Goal: Complete application form

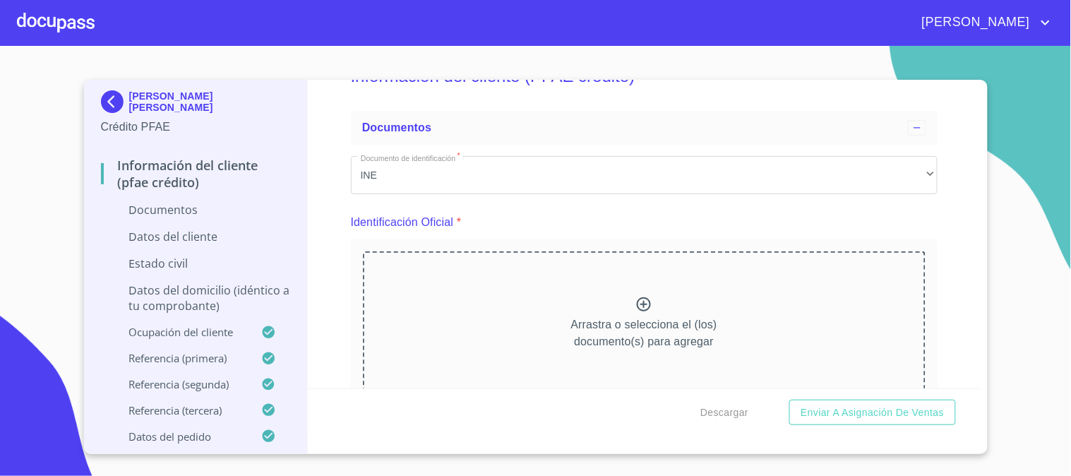
scroll to position [78, 0]
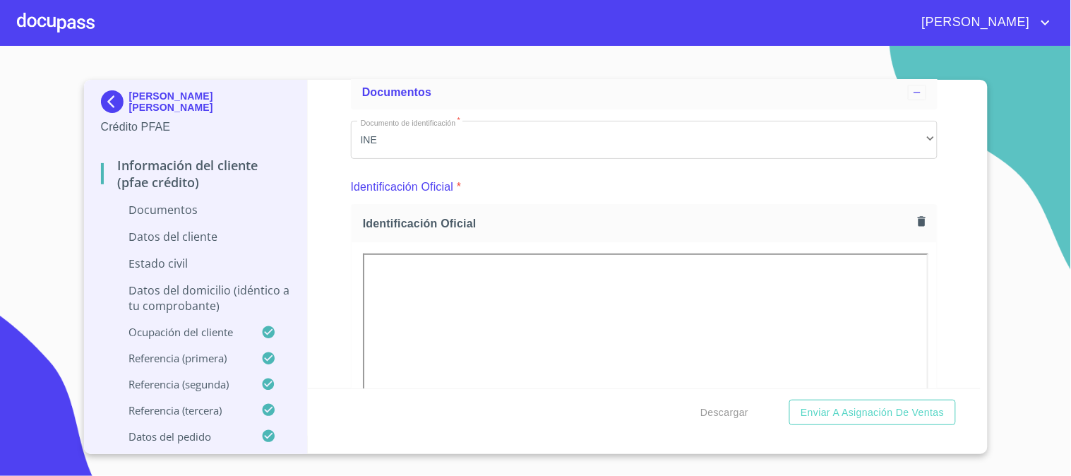
click at [330, 210] on div "Información del cliente (PFAE crédito) Documentos Documento de identificación  …" at bounding box center [644, 234] width 673 height 309
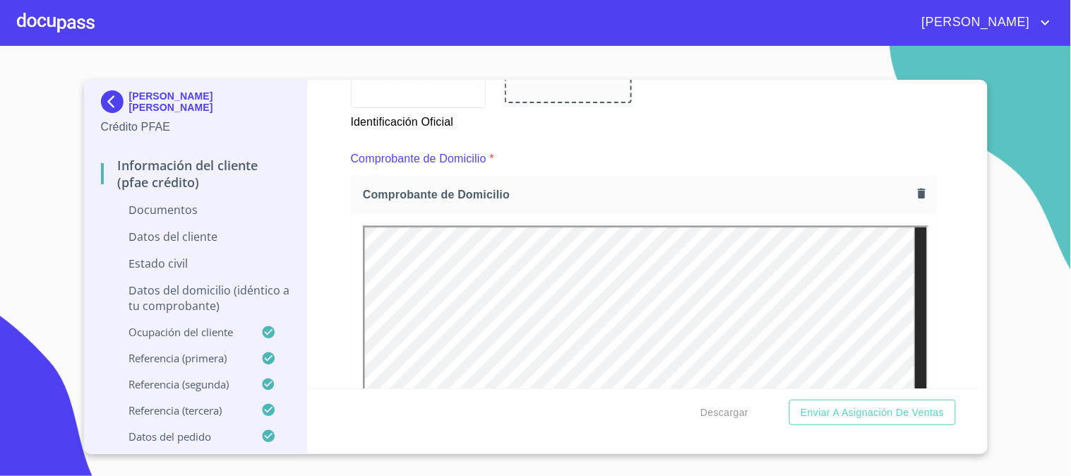
scroll to position [0, 0]
click at [952, 155] on div "Información del cliente (PFAE crédito) Documentos Documento de identificación  …" at bounding box center [644, 234] width 673 height 309
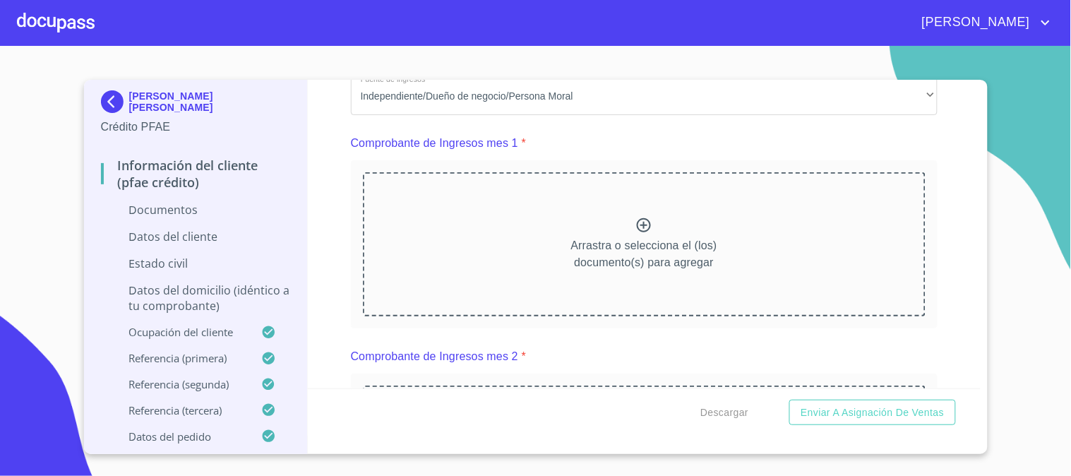
scroll to position [1412, 0]
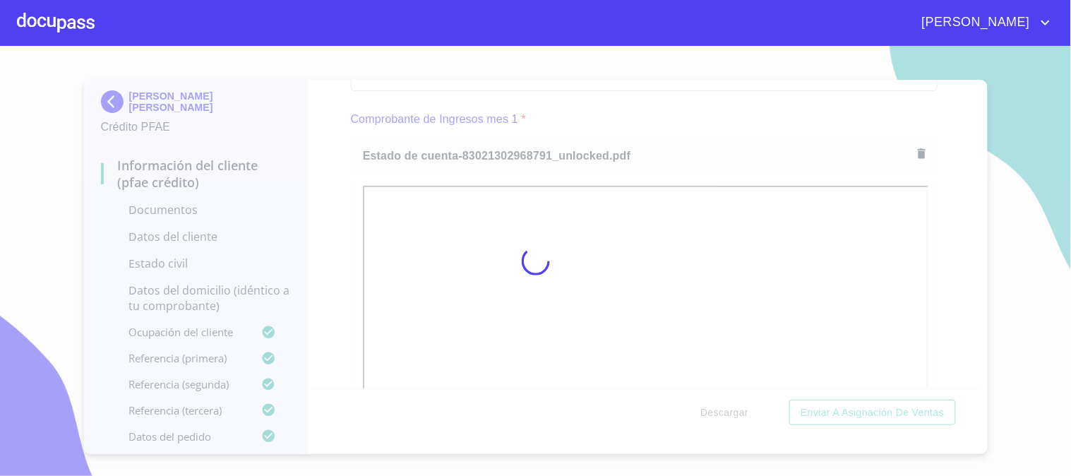
click at [350, 215] on div at bounding box center [535, 261] width 1071 height 430
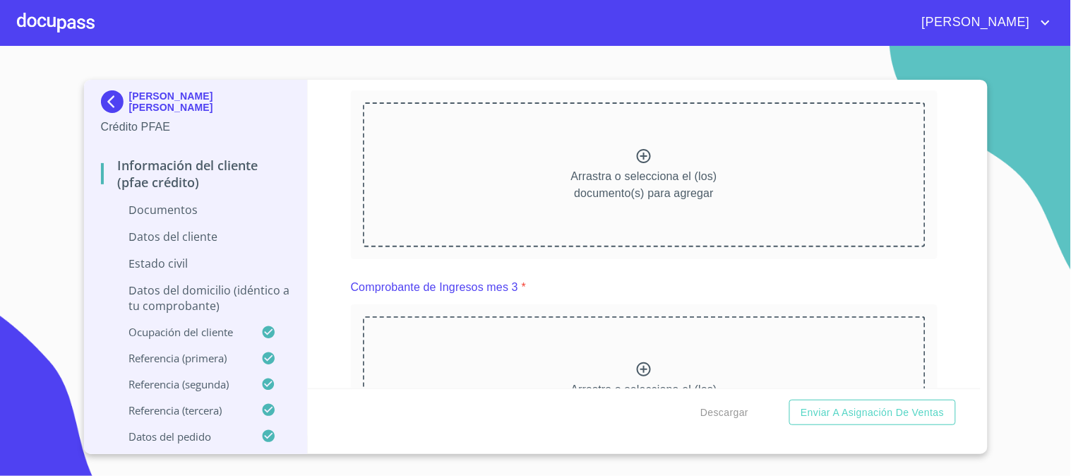
scroll to position [2039, 0]
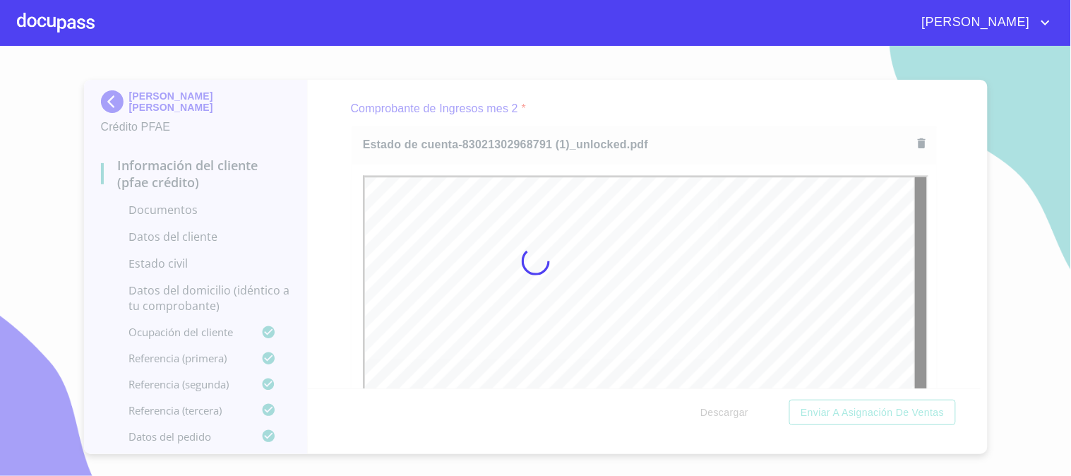
click at [318, 263] on div at bounding box center [535, 261] width 1071 height 430
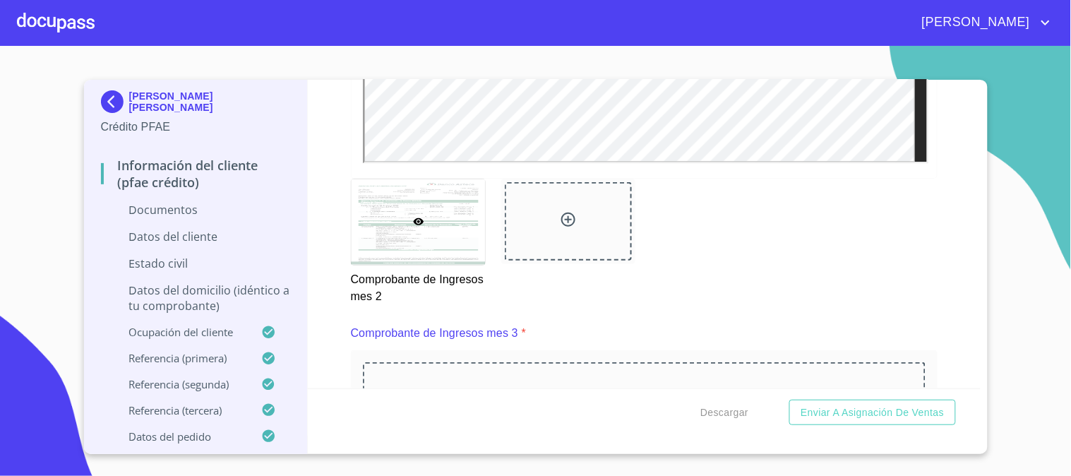
scroll to position [2589, 0]
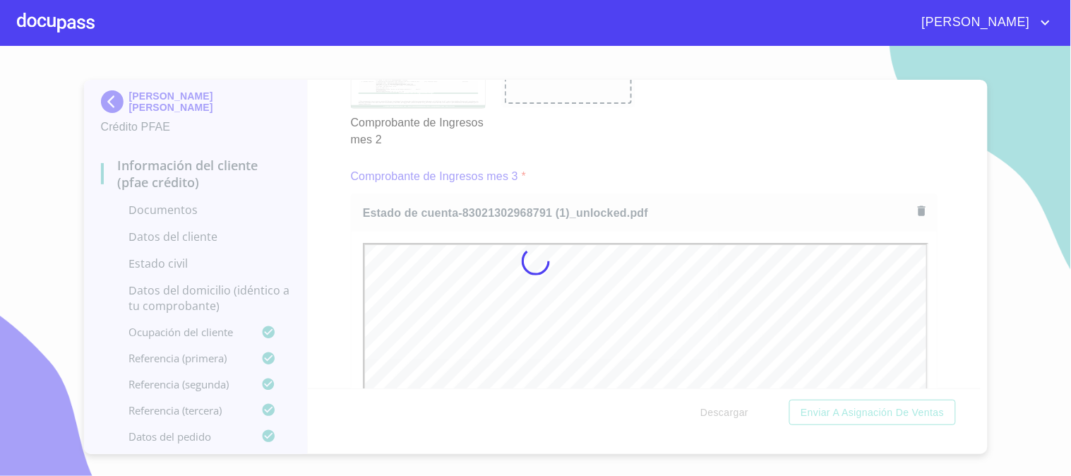
click at [326, 239] on div at bounding box center [535, 261] width 1071 height 430
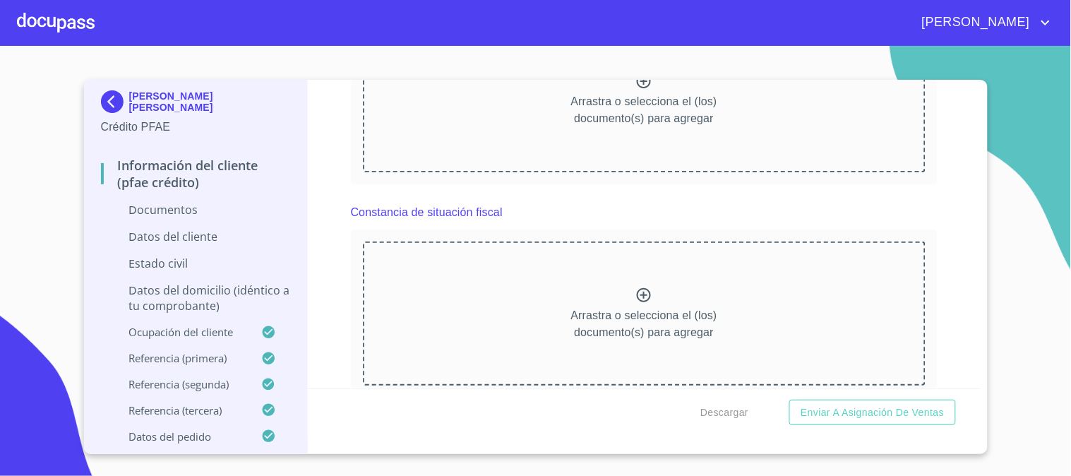
scroll to position [3295, 0]
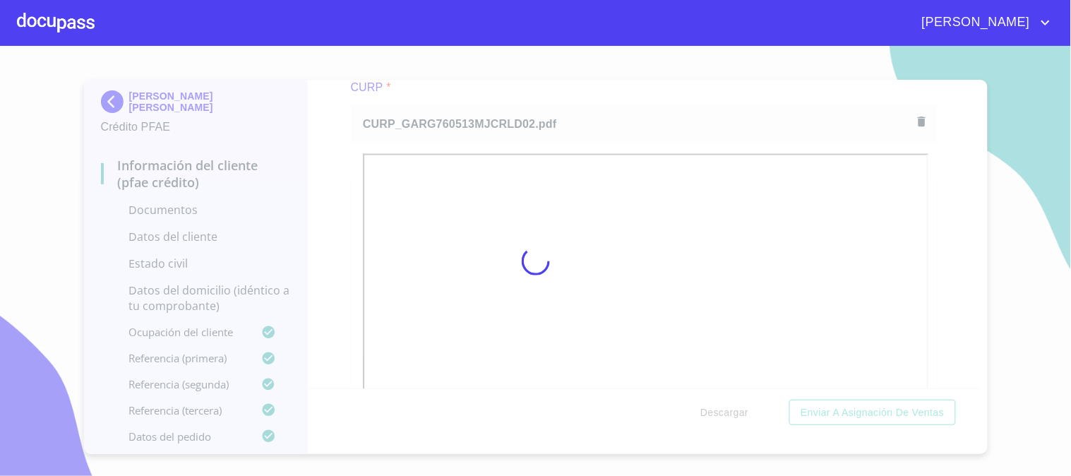
click at [350, 189] on div at bounding box center [535, 261] width 1071 height 430
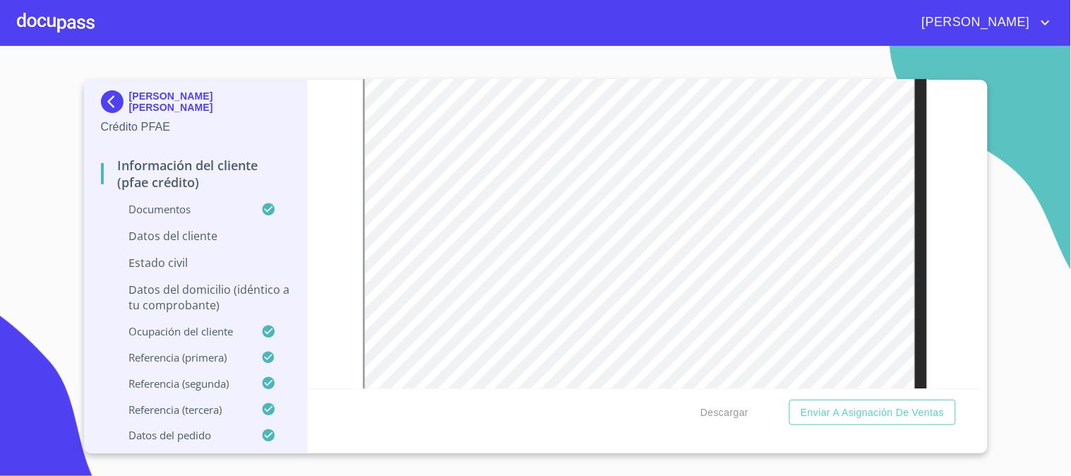
scroll to position [4001, 0]
click at [167, 239] on p "Datos del cliente" at bounding box center [196, 236] width 190 height 16
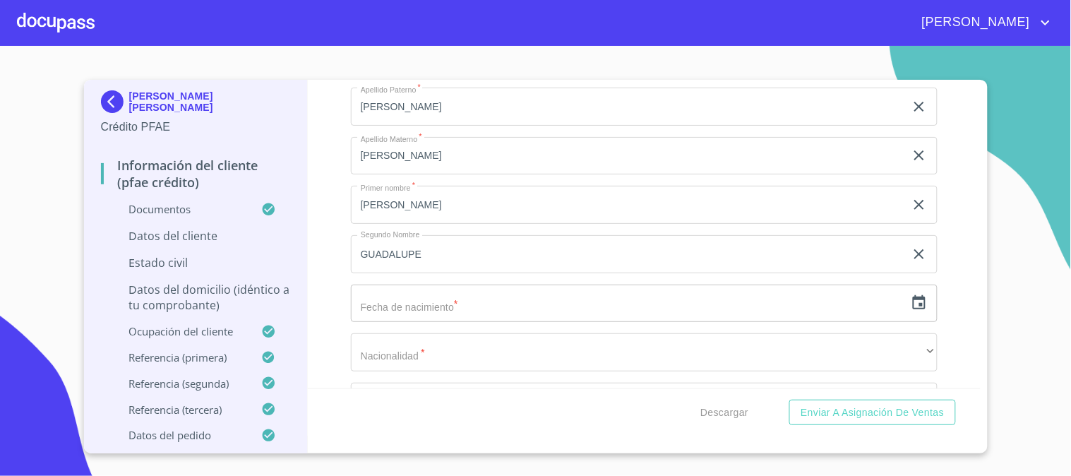
scroll to position [235, 0]
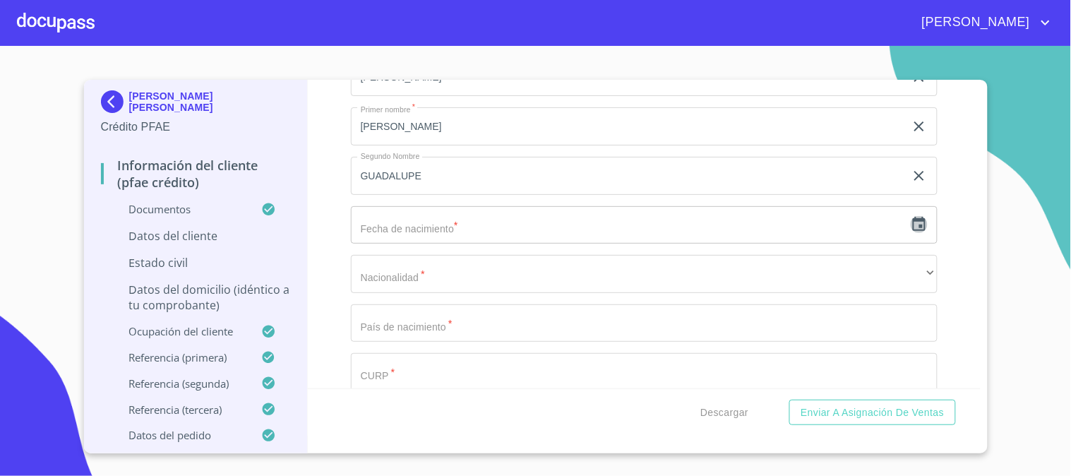
click at [911, 225] on icon "button" at bounding box center [919, 224] width 17 height 17
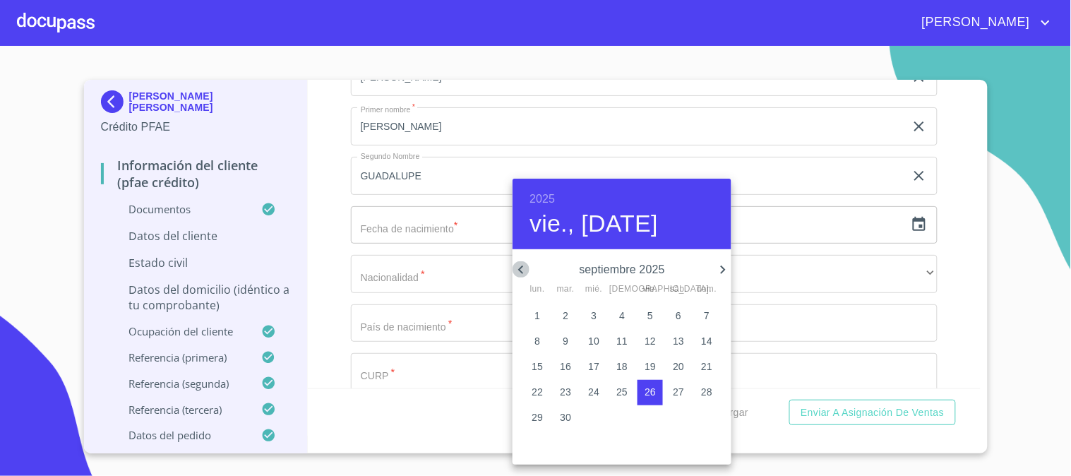
click at [521, 272] on icon "button" at bounding box center [520, 270] width 5 height 8
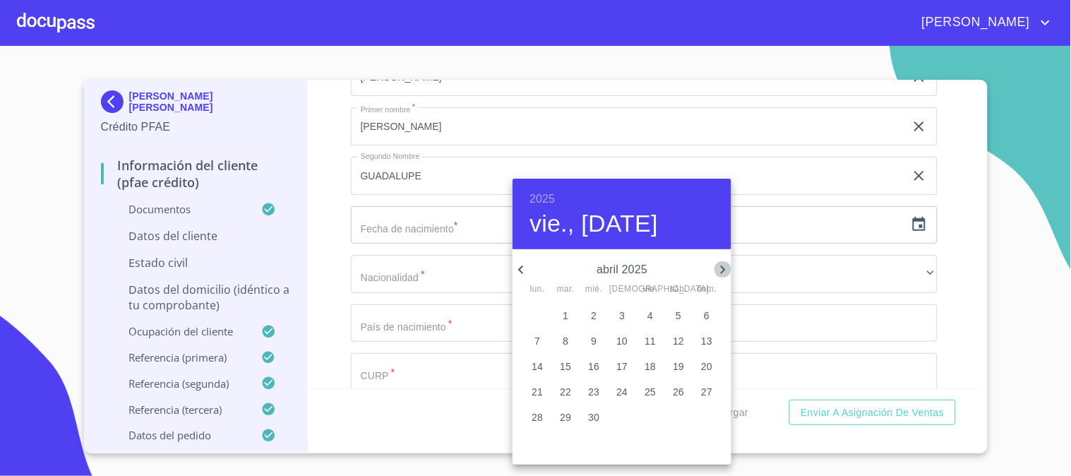
click at [721, 270] on icon "button" at bounding box center [723, 269] width 17 height 17
click at [560, 362] on p "13" at bounding box center [565, 366] width 11 height 14
click at [538, 196] on h6 "2025" at bounding box center [542, 199] width 25 height 20
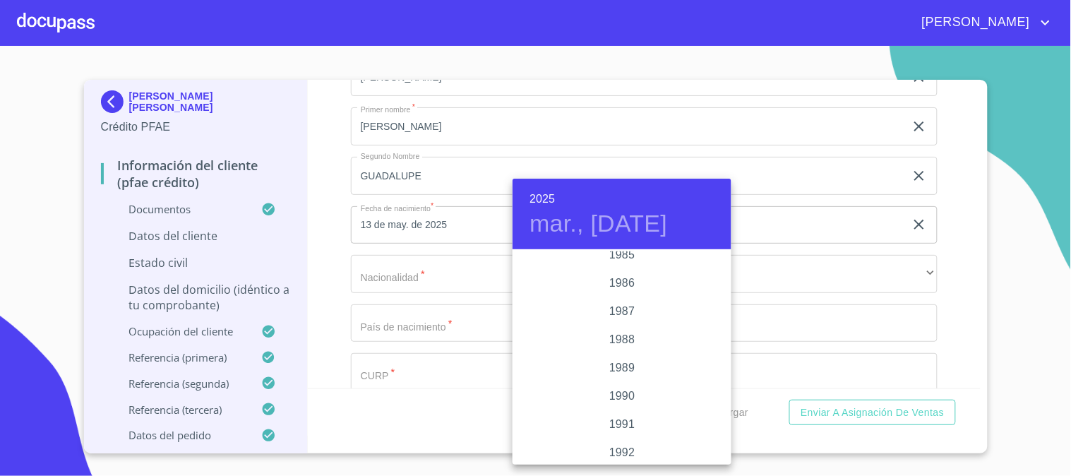
scroll to position [1328, 0]
click at [628, 376] on div "1976" at bounding box center [622, 378] width 219 height 28
type input "13 de may. de 1976"
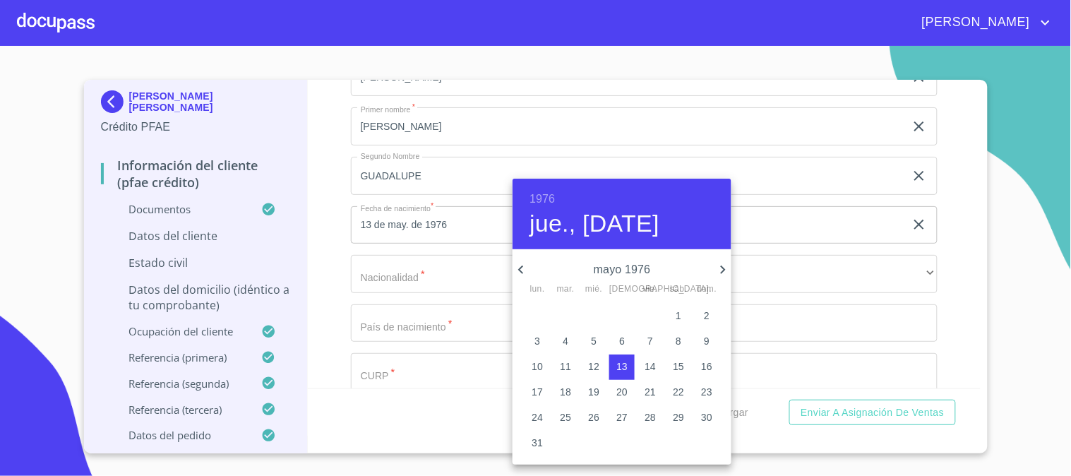
click at [315, 265] on div at bounding box center [535, 238] width 1071 height 476
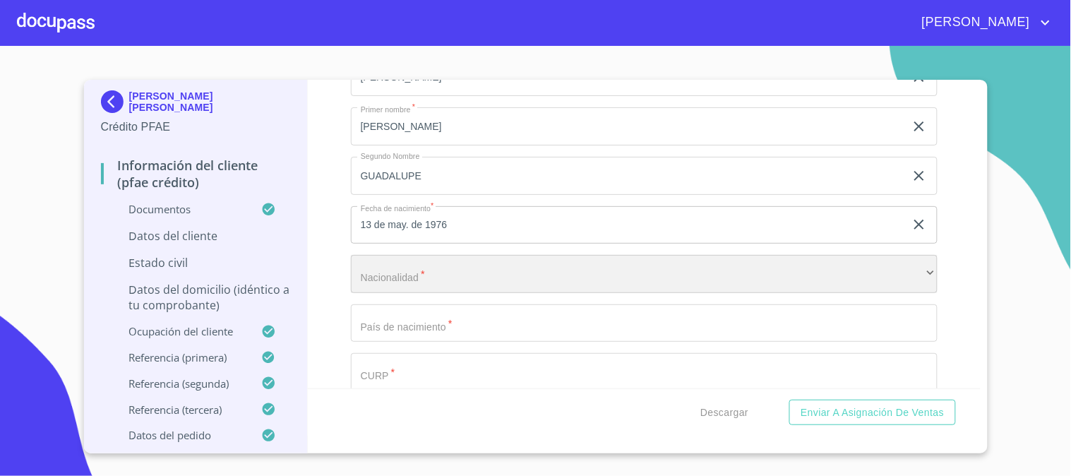
click at [560, 278] on div "​" at bounding box center [644, 274] width 587 height 38
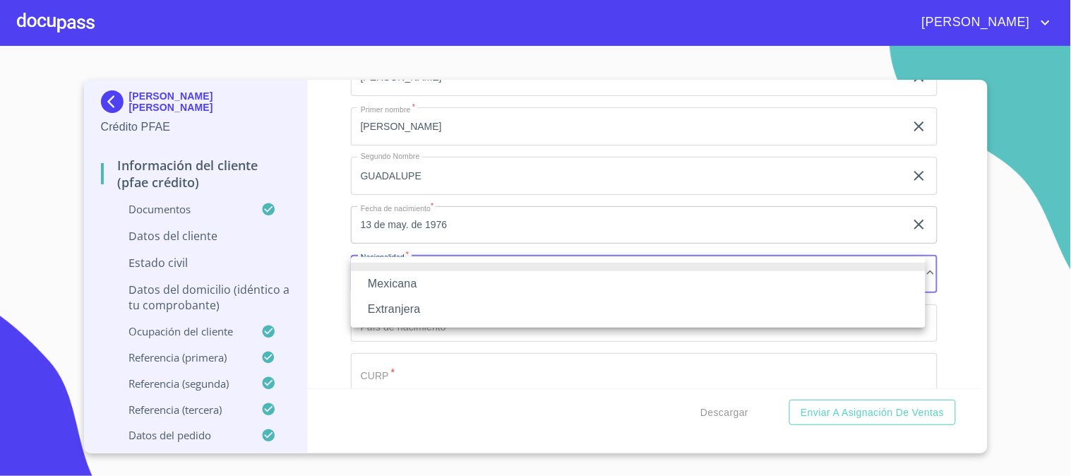
click at [559, 279] on li "Mexicana" at bounding box center [638, 283] width 575 height 25
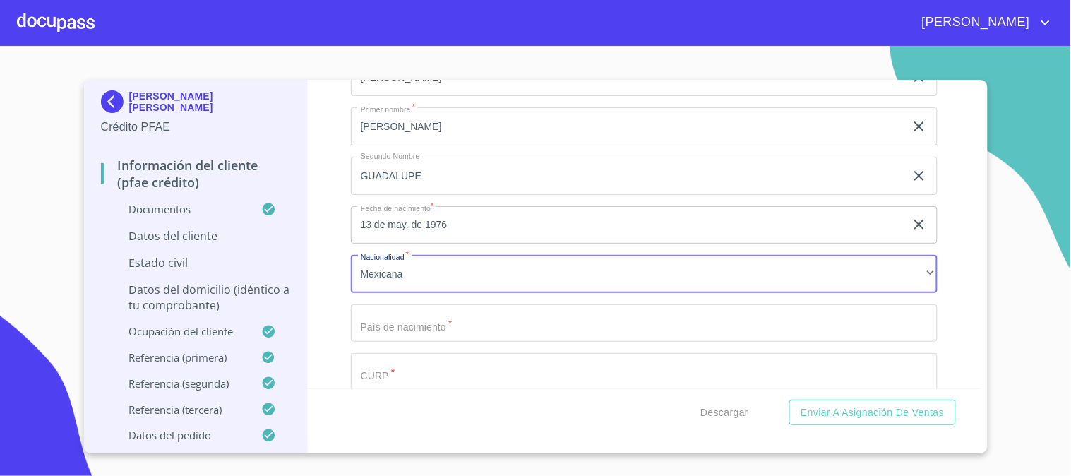
click at [554, 316] on input "Apellido Paterno   *" at bounding box center [644, 323] width 587 height 38
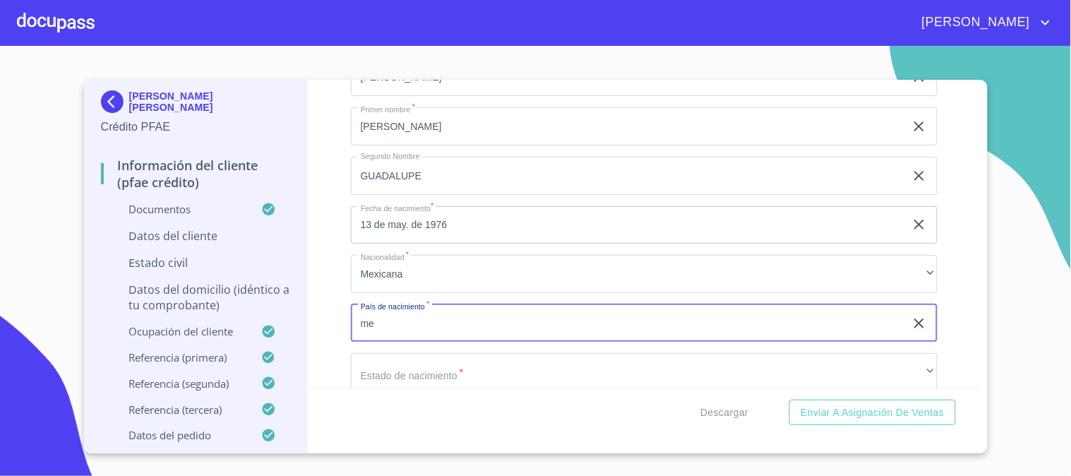
type input "m"
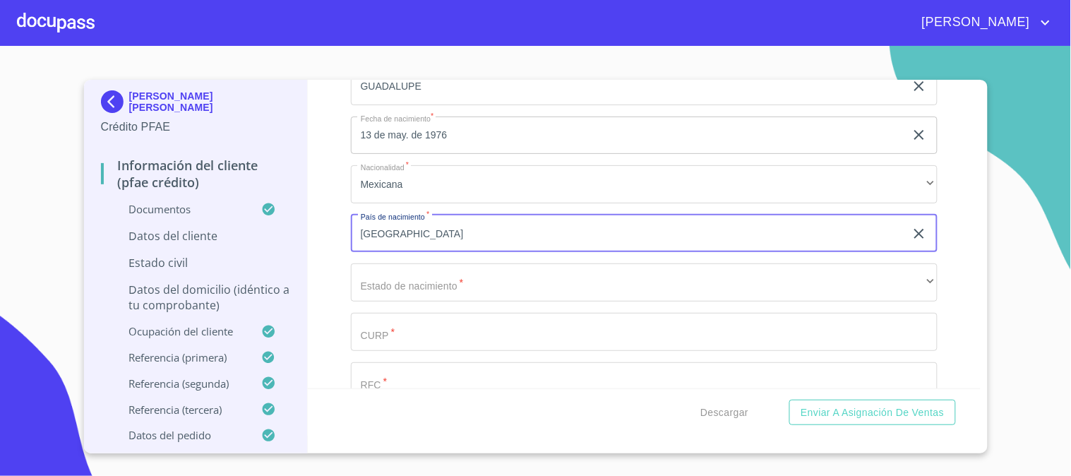
scroll to position [392, 0]
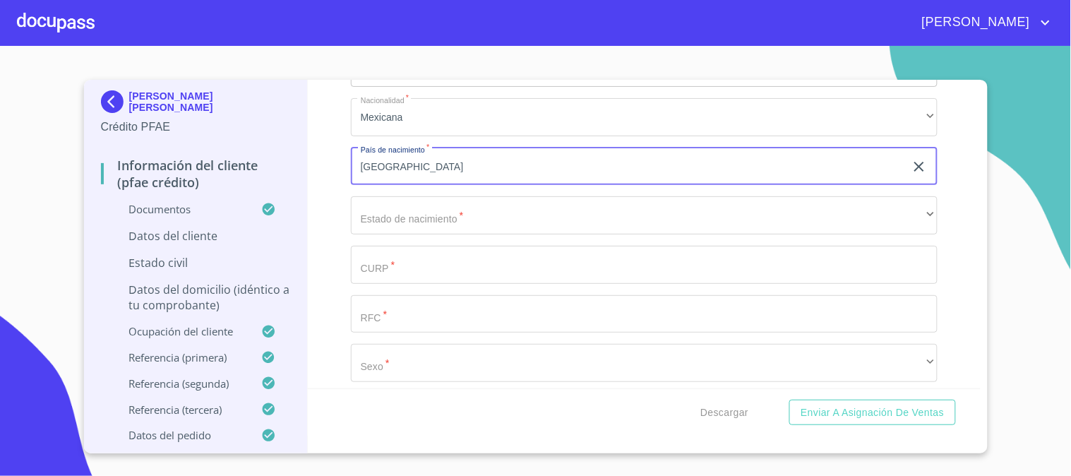
type input "[GEOGRAPHIC_DATA]"
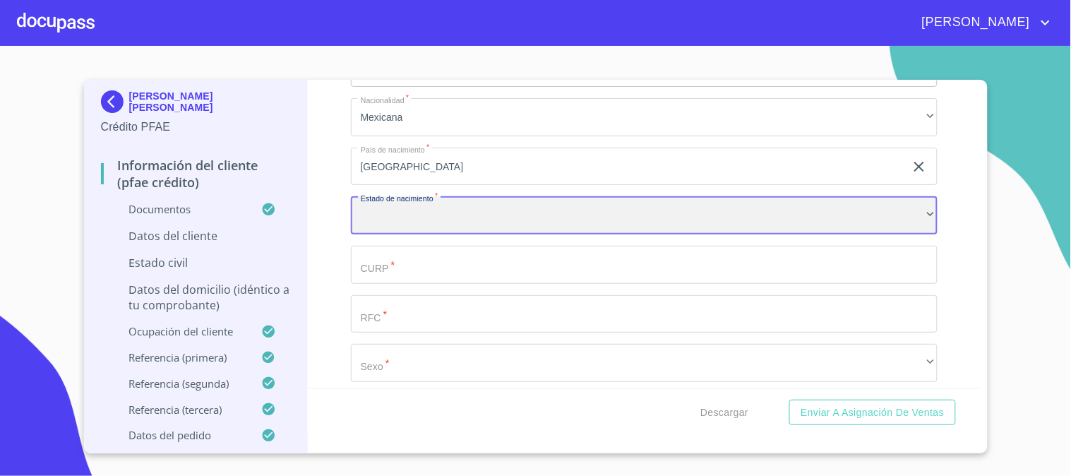
click at [510, 228] on div "​" at bounding box center [644, 215] width 587 height 38
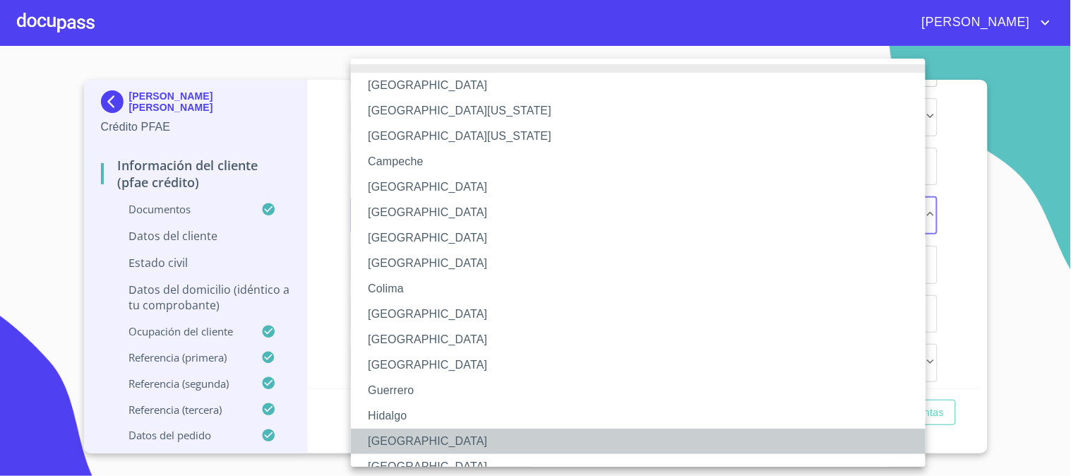
click at [455, 441] on li "[GEOGRAPHIC_DATA]" at bounding box center [644, 441] width 587 height 25
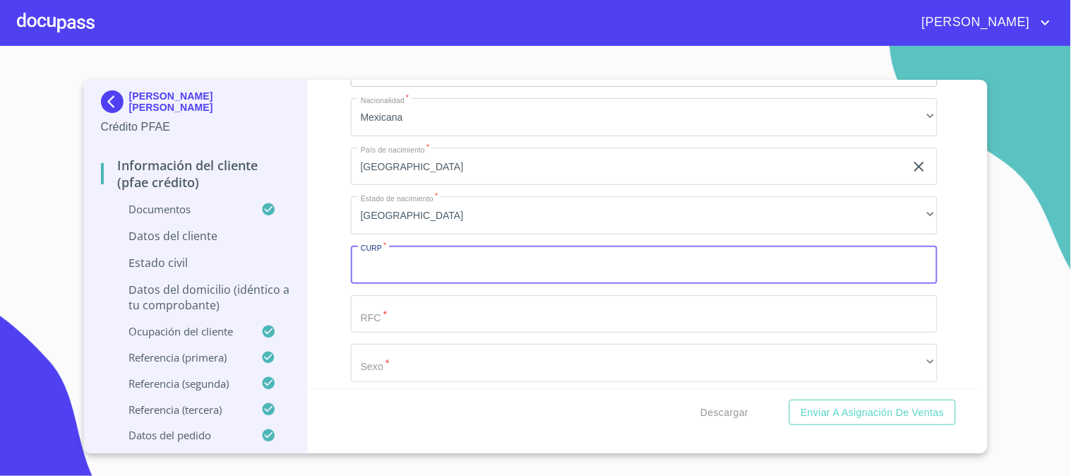
click at [451, 257] on input "Apellido Paterno   *" at bounding box center [644, 265] width 587 height 38
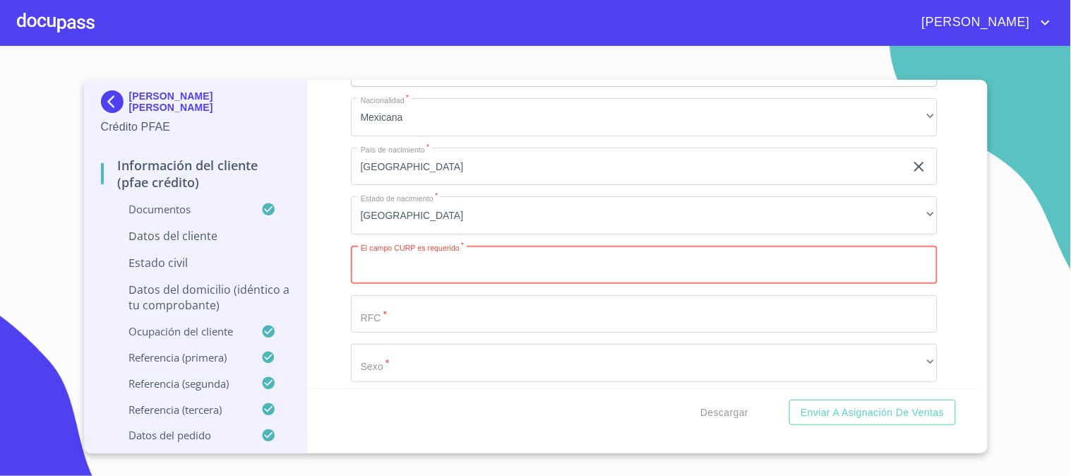
click at [438, 263] on input "Apellido Paterno   *" at bounding box center [644, 265] width 587 height 38
paste input "GARG760513MJCRLD02"
type input "GARG760513MJCRLD02"
click at [446, 332] on input "Apellido Paterno   *" at bounding box center [644, 314] width 587 height 38
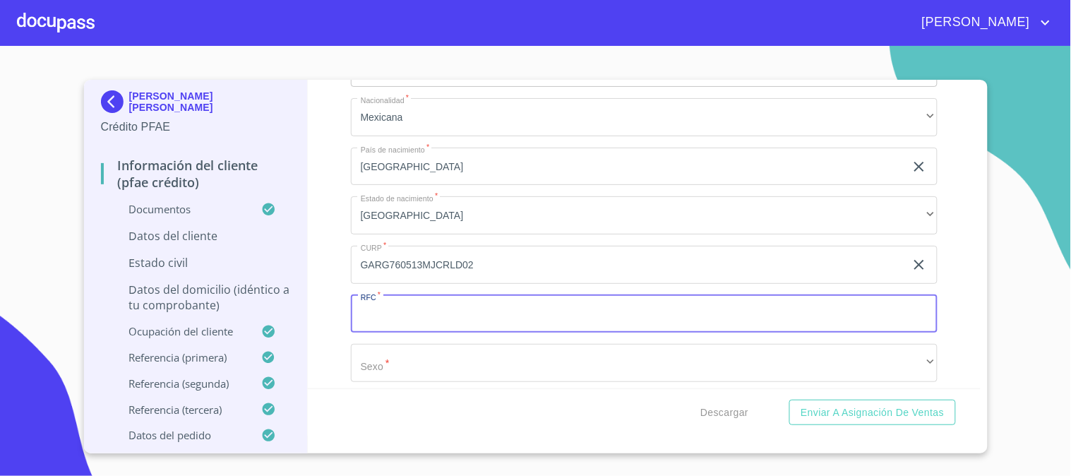
paste input "GARG760513MJCRLD02"
drag, startPoint x: 482, startPoint y: 315, endPoint x: 422, endPoint y: 313, distance: 60.1
click at [422, 313] on input "GARG760513MJCRLD02" at bounding box center [628, 314] width 554 height 38
click at [456, 320] on input "GARG760513" at bounding box center [628, 314] width 554 height 38
paste input "7R3"
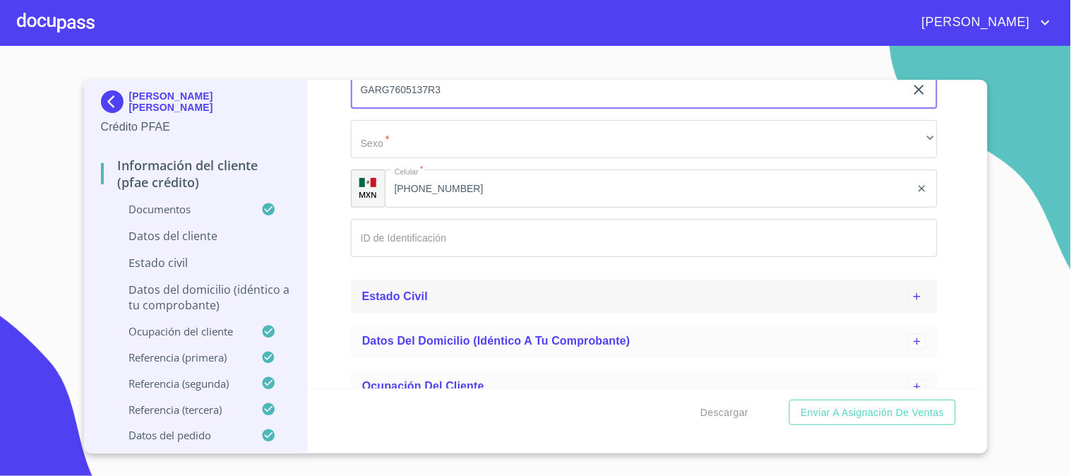
scroll to position [627, 0]
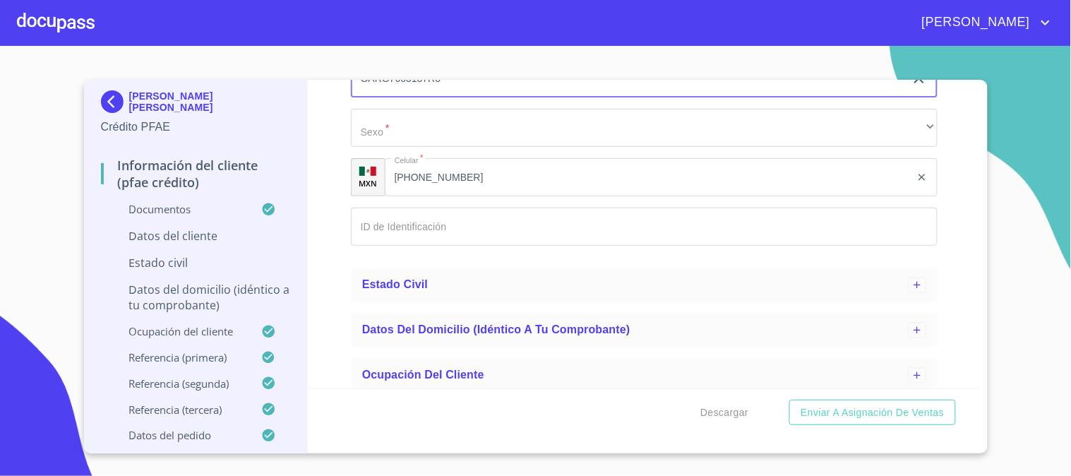
type input "GARG7605137R3"
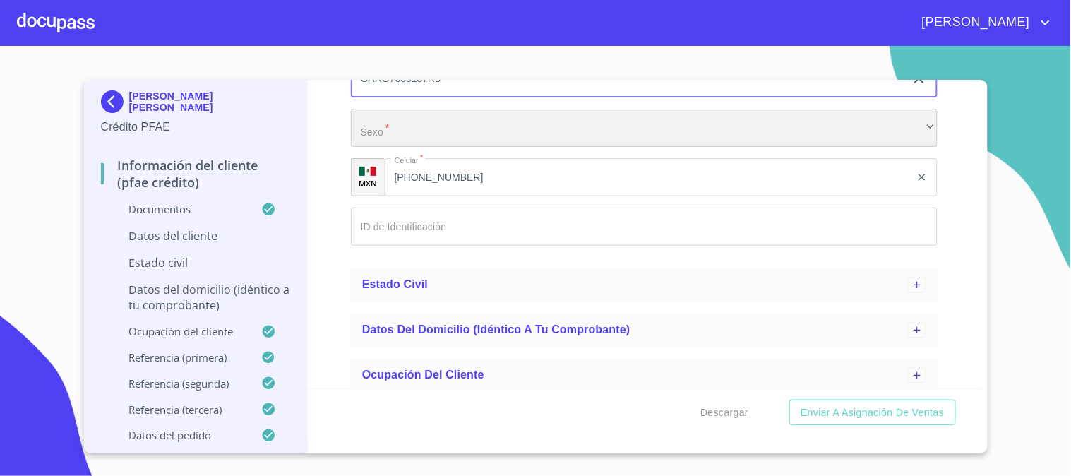
click at [467, 127] on div "​" at bounding box center [644, 128] width 587 height 38
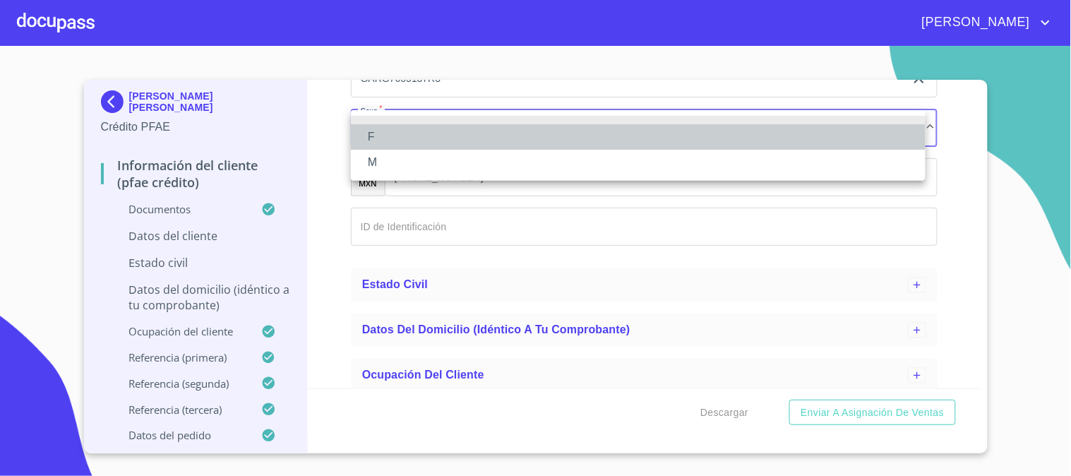
click at [471, 136] on li "F" at bounding box center [638, 136] width 575 height 25
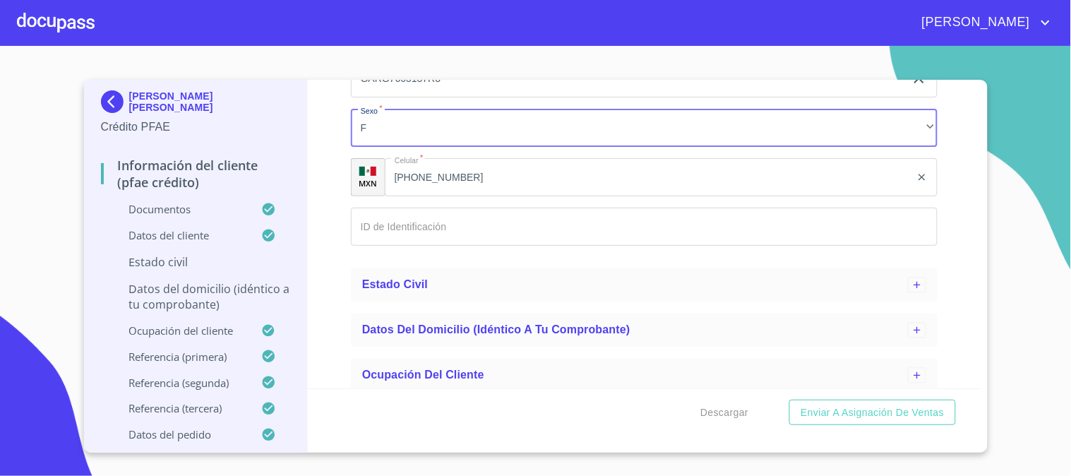
click at [478, 220] on input "Apellido Paterno   *" at bounding box center [644, 227] width 587 height 38
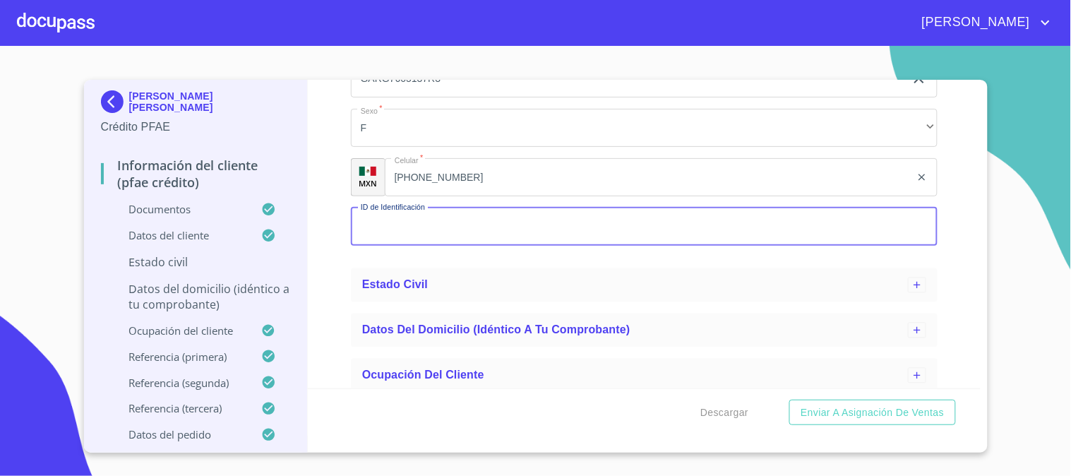
click at [424, 224] on input "Apellido Paterno   *" at bounding box center [644, 227] width 587 height 38
paste input "1817703461"
type input "1817703461"
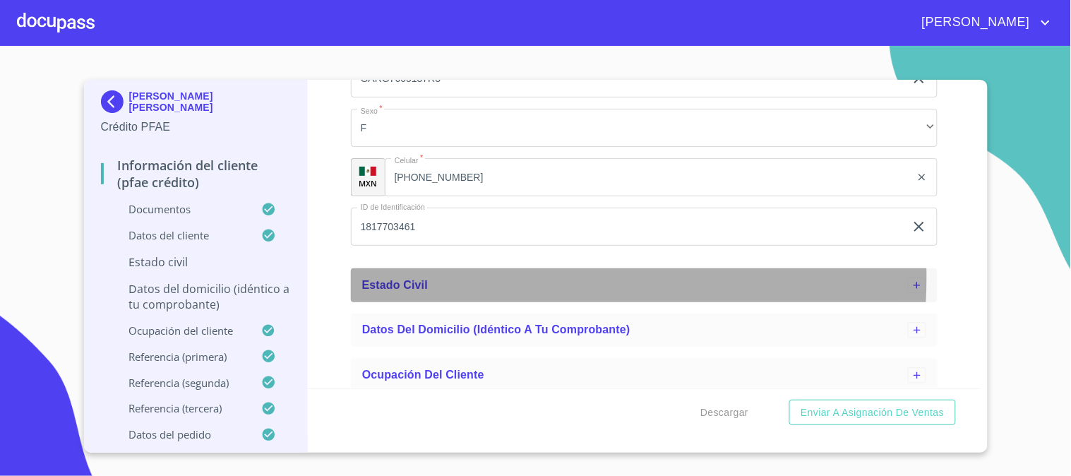
click at [431, 277] on div "Estado Civil" at bounding box center [635, 285] width 546 height 17
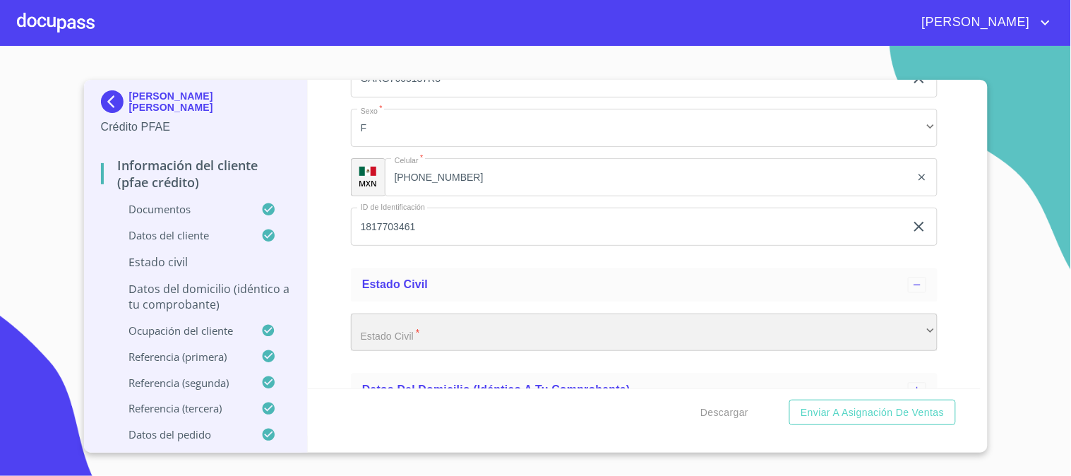
click at [439, 327] on div "​" at bounding box center [644, 333] width 587 height 38
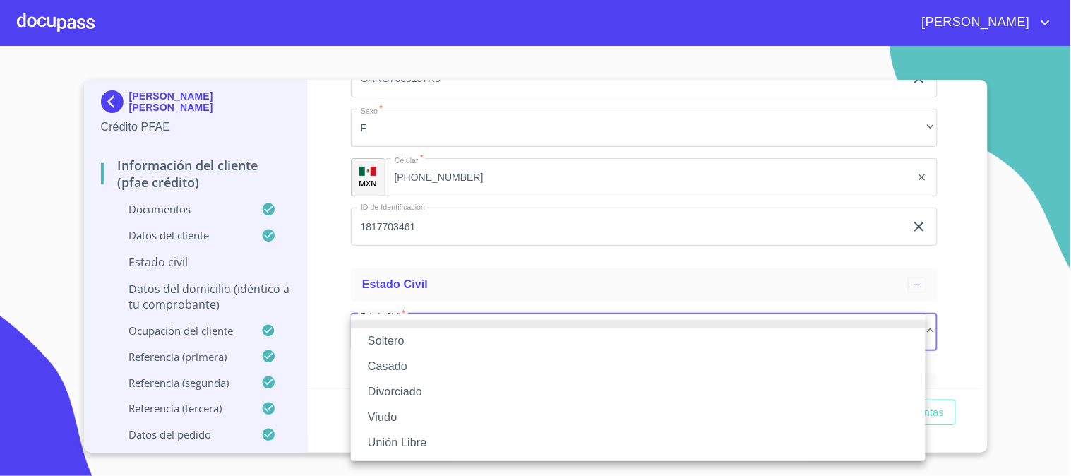
click at [440, 334] on li "Soltero" at bounding box center [638, 340] width 575 height 25
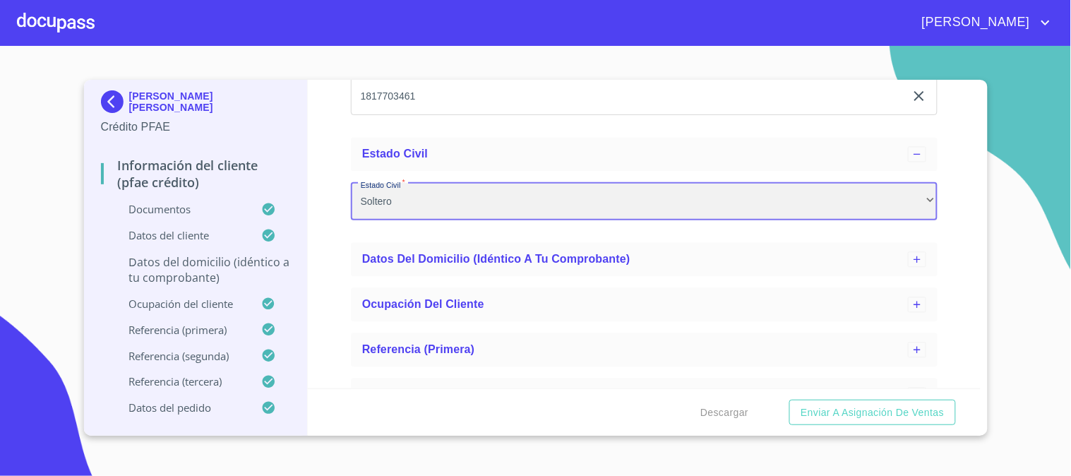
scroll to position [785, 0]
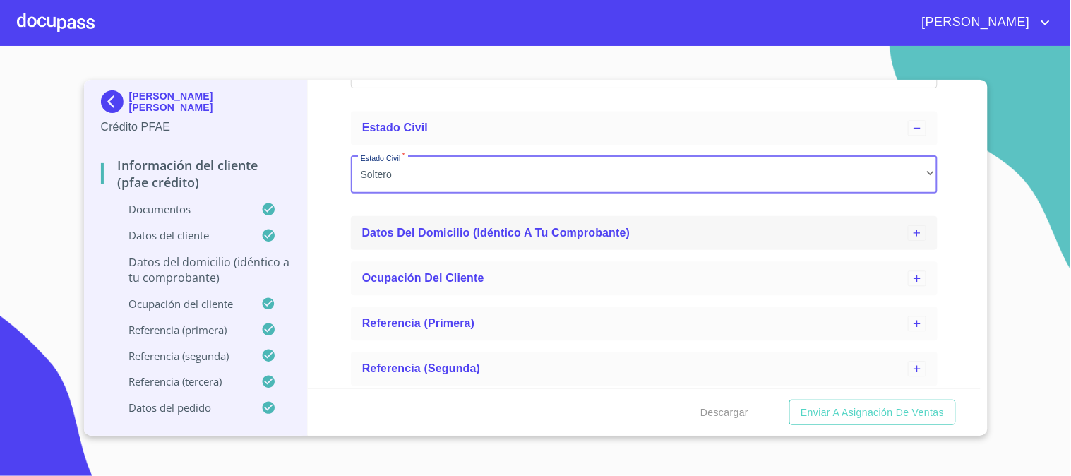
click at [470, 228] on span "Datos del domicilio (idéntico a tu comprobante)" at bounding box center [496, 233] width 268 height 12
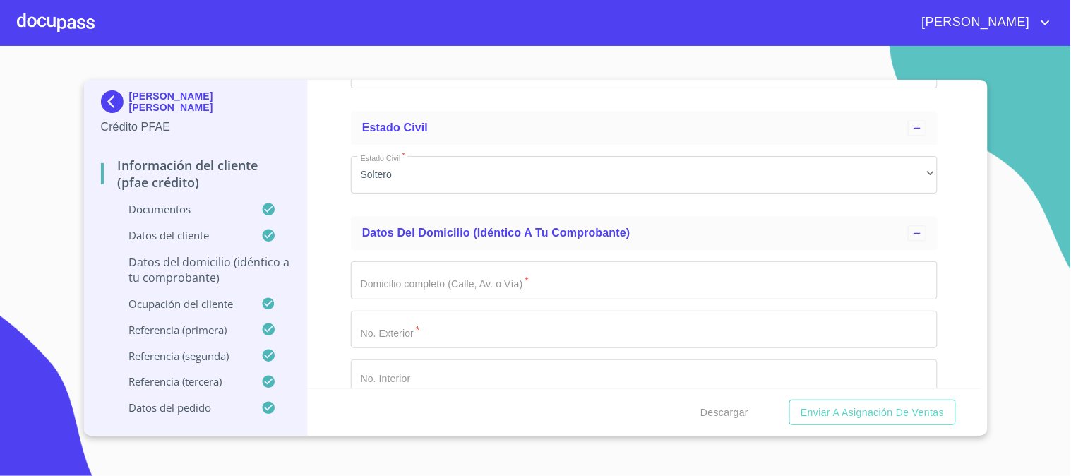
scroll to position [941, 0]
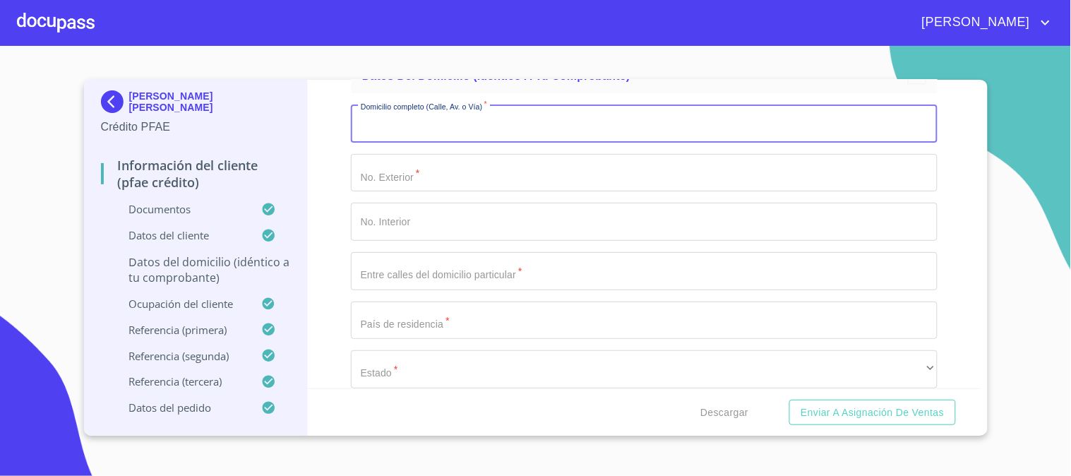
click at [480, 118] on input "Apellido Paterno   *" at bounding box center [644, 124] width 587 height 38
paste input "AND [PERSON_NAME]"
type input "AND [PERSON_NAME]"
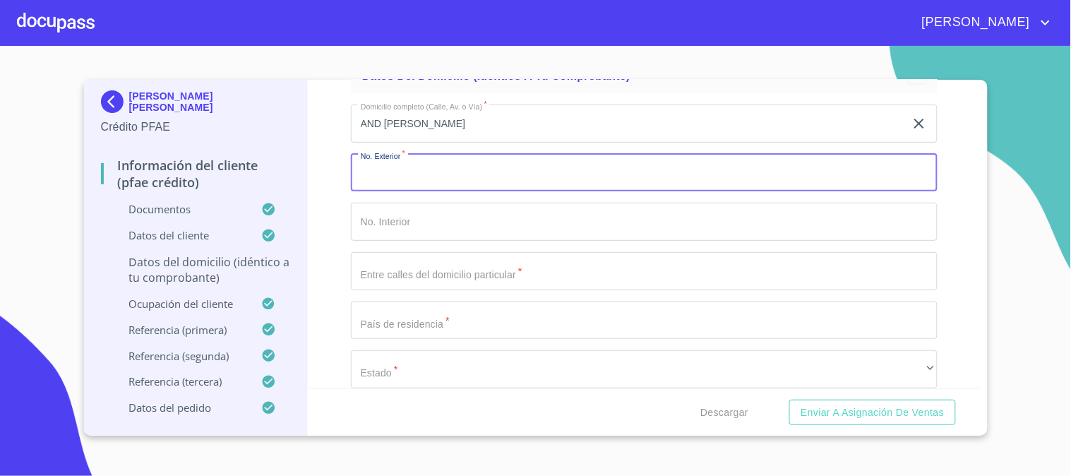
click at [484, 162] on input "Apellido Paterno   *" at bounding box center [644, 173] width 587 height 38
type input "14"
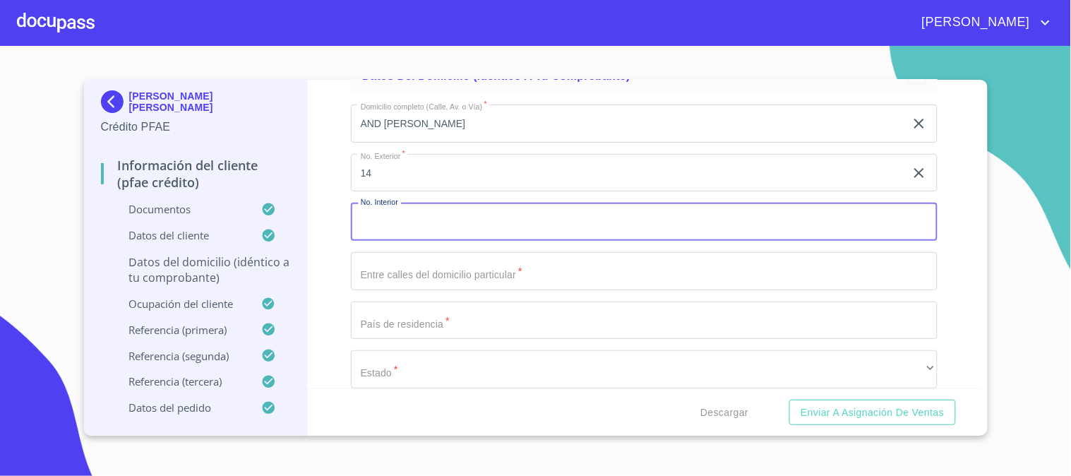
click at [489, 210] on input "Apellido Paterno   *" at bounding box center [644, 222] width 587 height 38
click at [495, 259] on input "Apellido Paterno   *" at bounding box center [644, 271] width 587 height 38
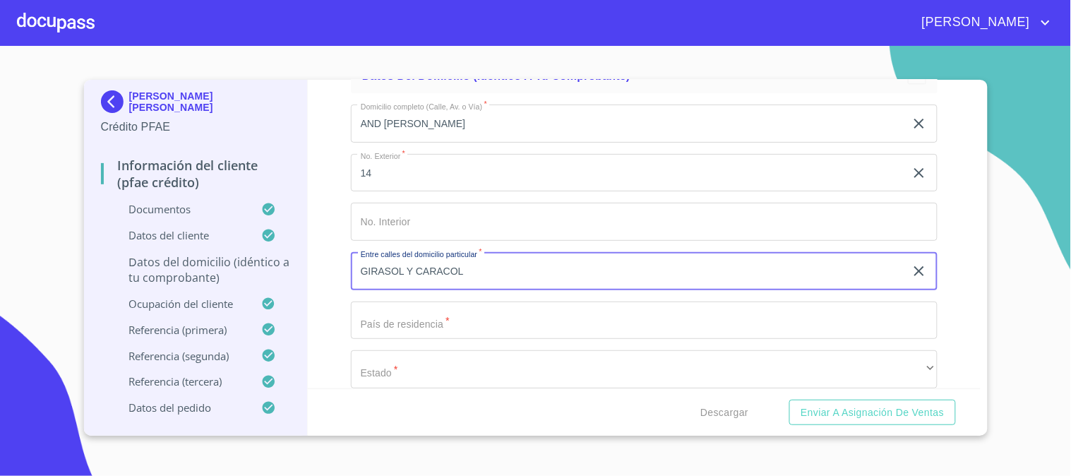
type input "GIRASOL Y CARACOL"
click at [496, 321] on input "Apellido Paterno   *" at bounding box center [644, 321] width 587 height 38
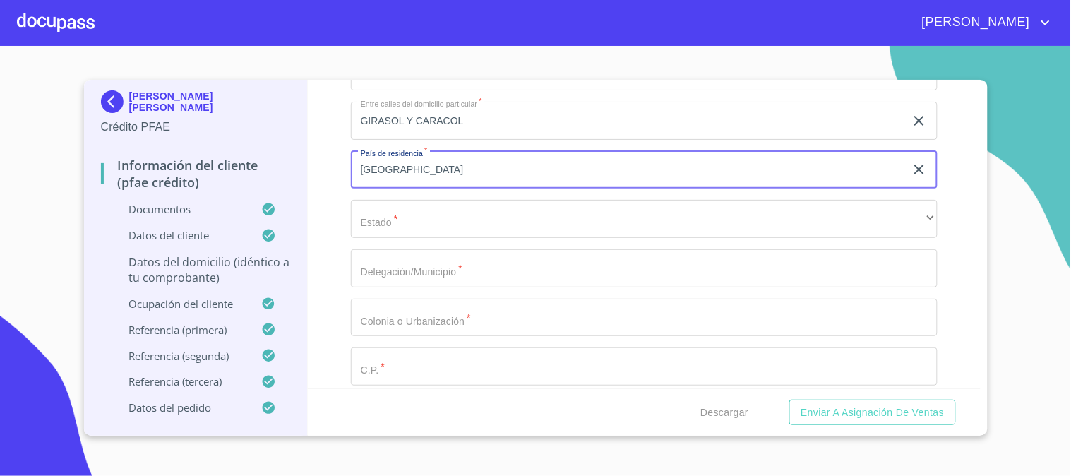
scroll to position [1098, 0]
type input "[GEOGRAPHIC_DATA]"
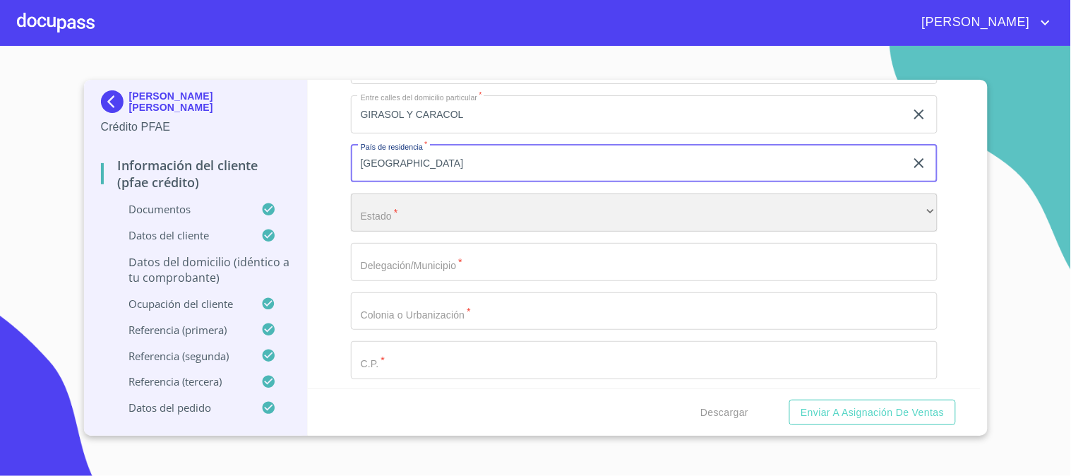
click at [586, 198] on div "​" at bounding box center [644, 212] width 587 height 38
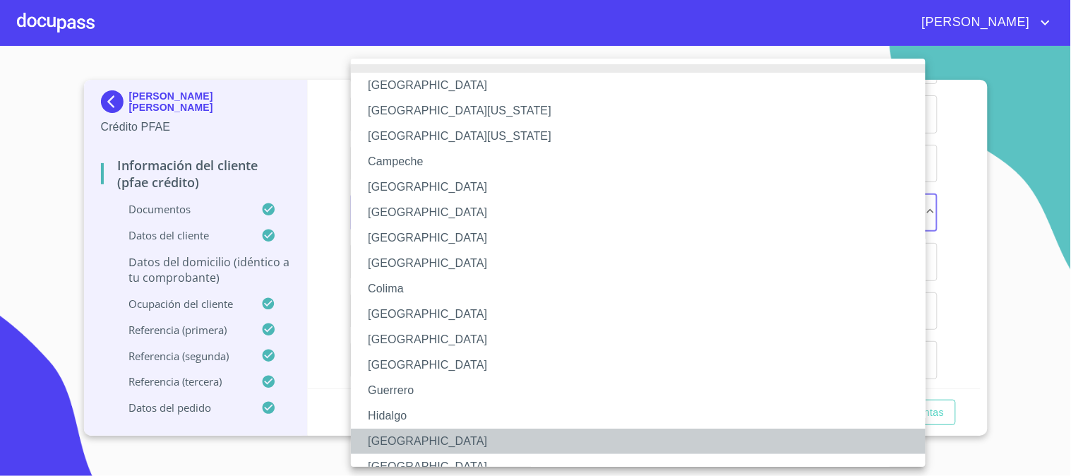
click at [465, 434] on li "[GEOGRAPHIC_DATA]" at bounding box center [644, 441] width 587 height 25
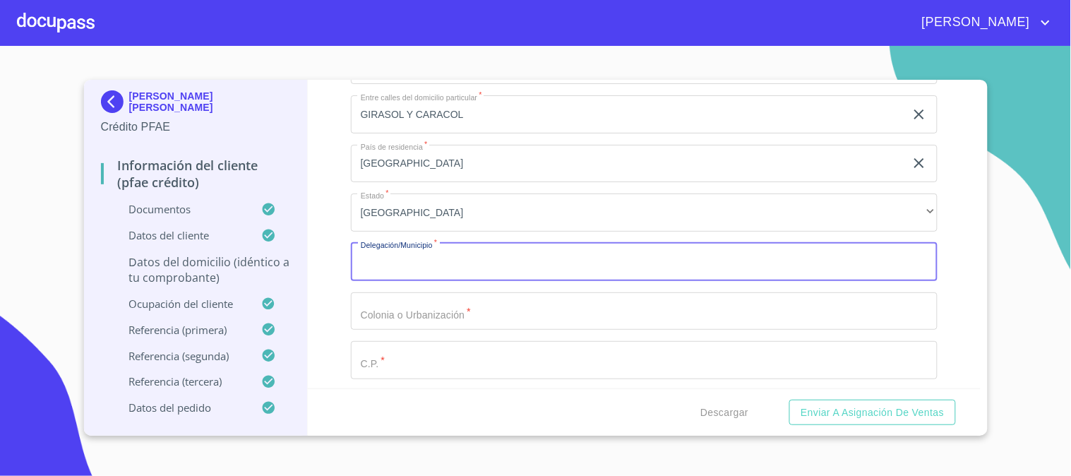
click at [436, 260] on input "Apellido Paterno   *" at bounding box center [644, 262] width 587 height 38
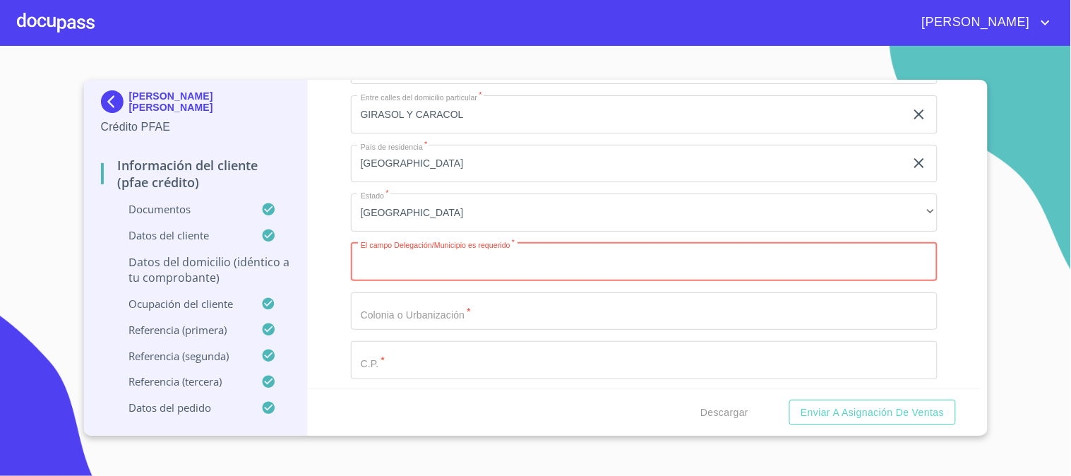
click at [540, 263] on input "Apellido Paterno   *" at bounding box center [644, 262] width 587 height 38
paste input "LA RINCONADA"
type input "LA RINCONADA"
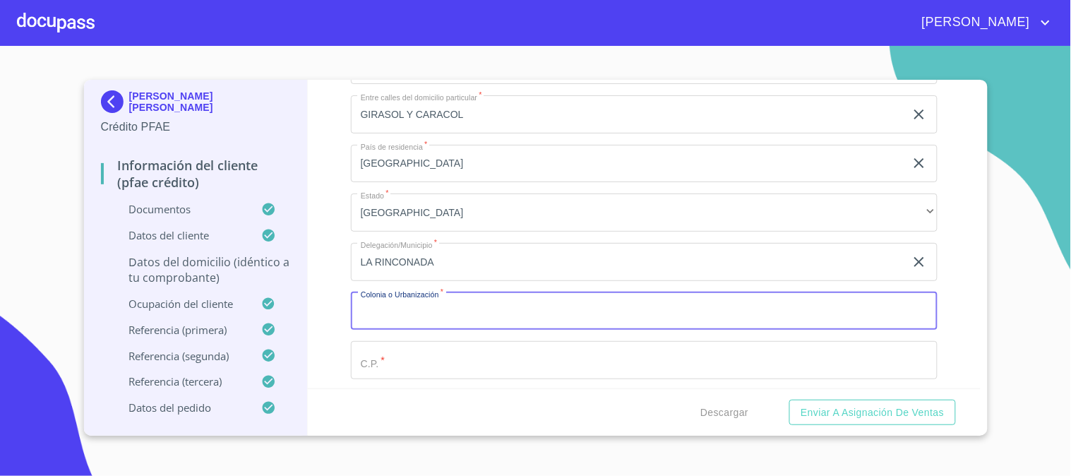
click at [524, 318] on input "Apellido Paterno   *" at bounding box center [644, 311] width 587 height 38
type input "COCULA"
click at [443, 359] on input "Apellido Paterno   *" at bounding box center [644, 360] width 587 height 38
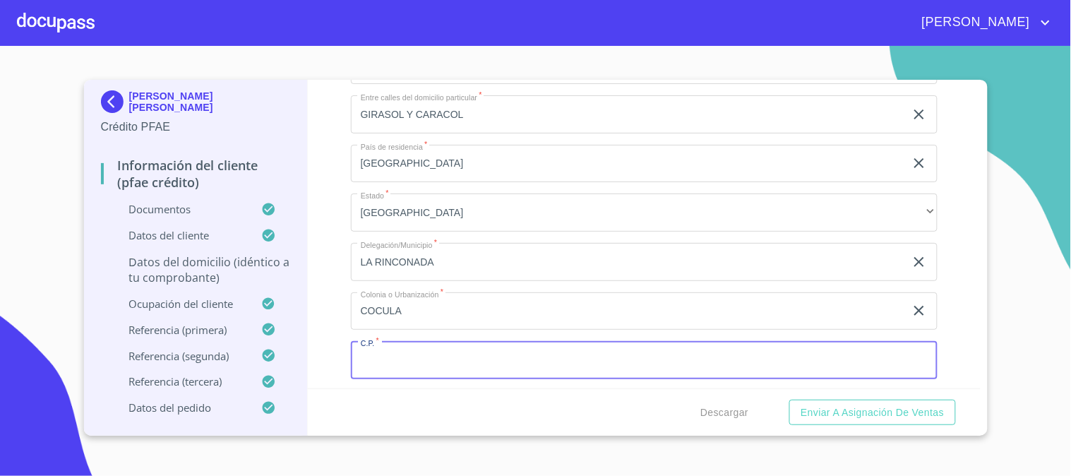
paste input "48502"
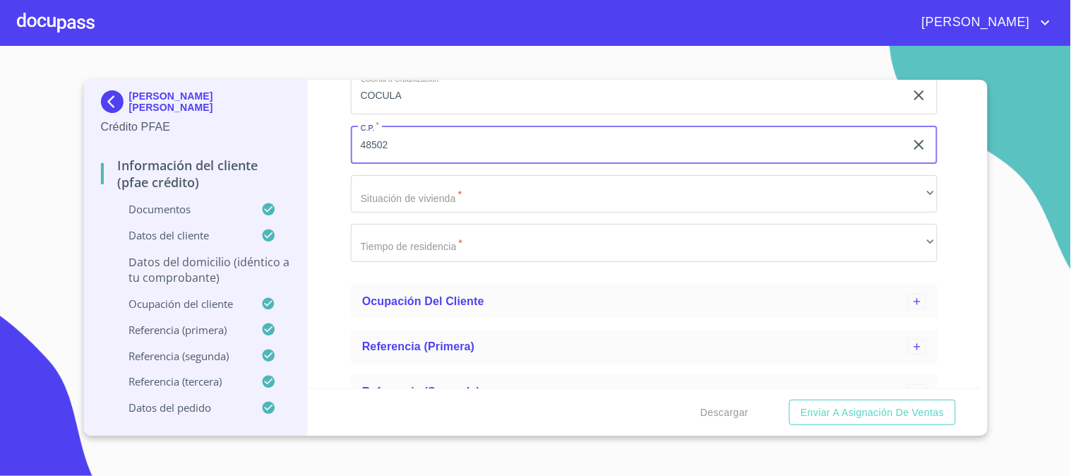
scroll to position [1333, 0]
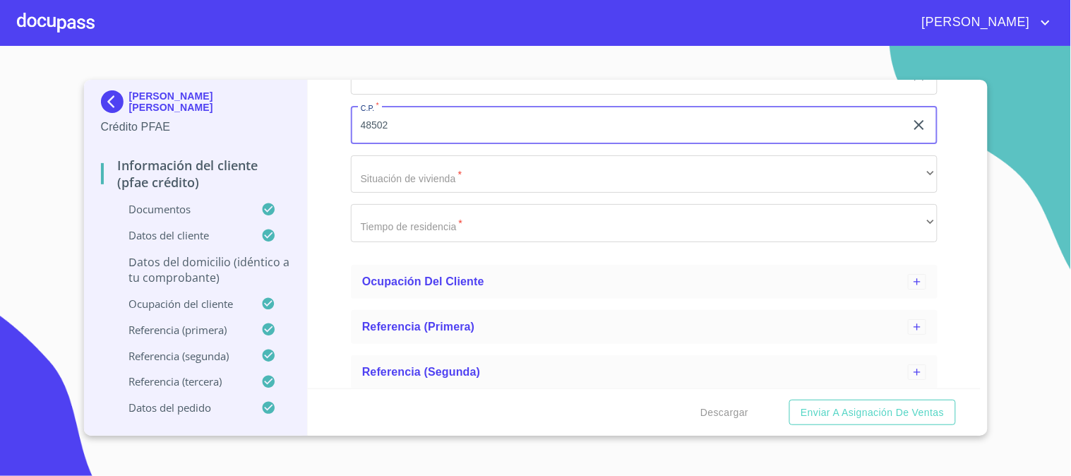
type input "48502"
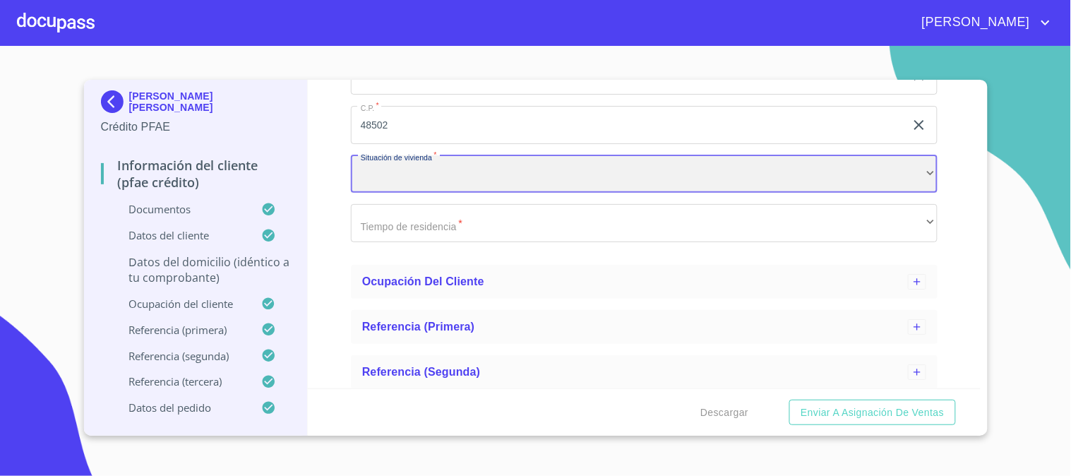
click at [426, 166] on div "​" at bounding box center [644, 174] width 587 height 38
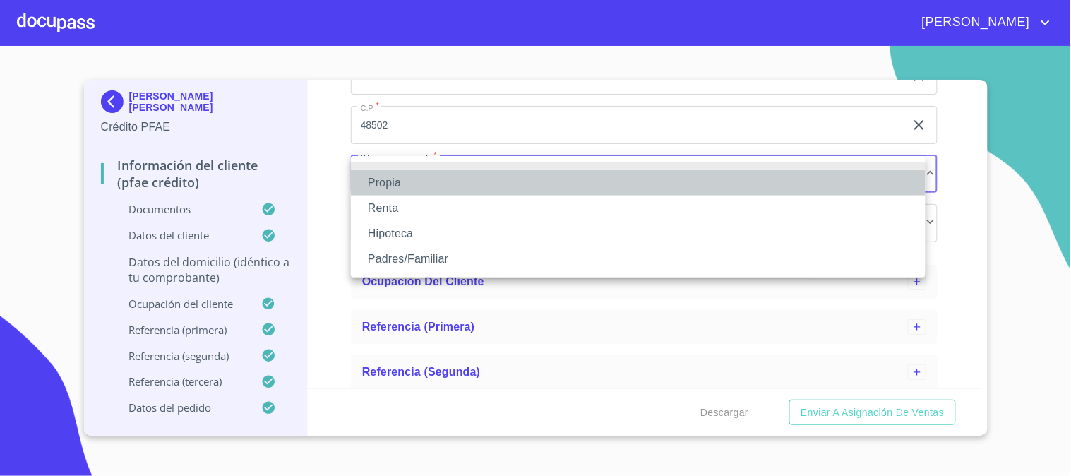
click at [434, 179] on li "Propia" at bounding box center [638, 182] width 575 height 25
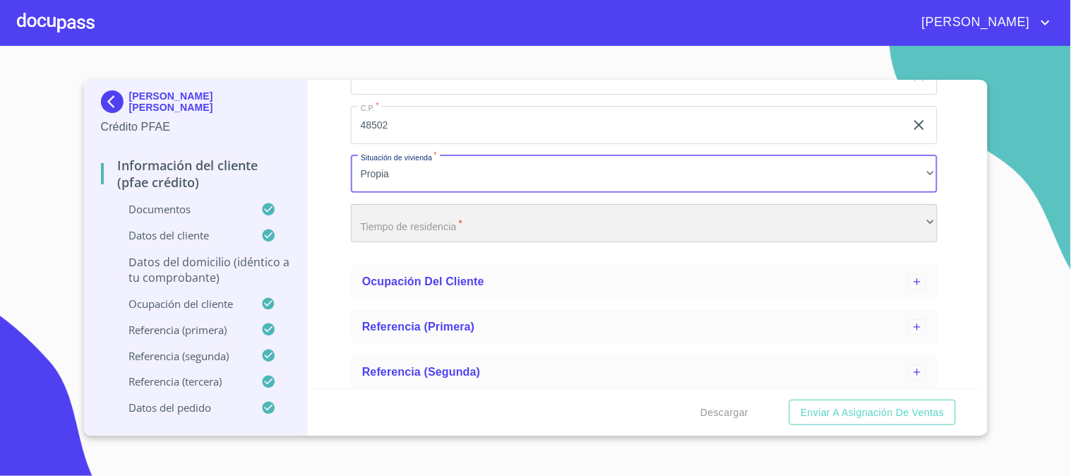
click at [458, 222] on div "​" at bounding box center [644, 223] width 587 height 38
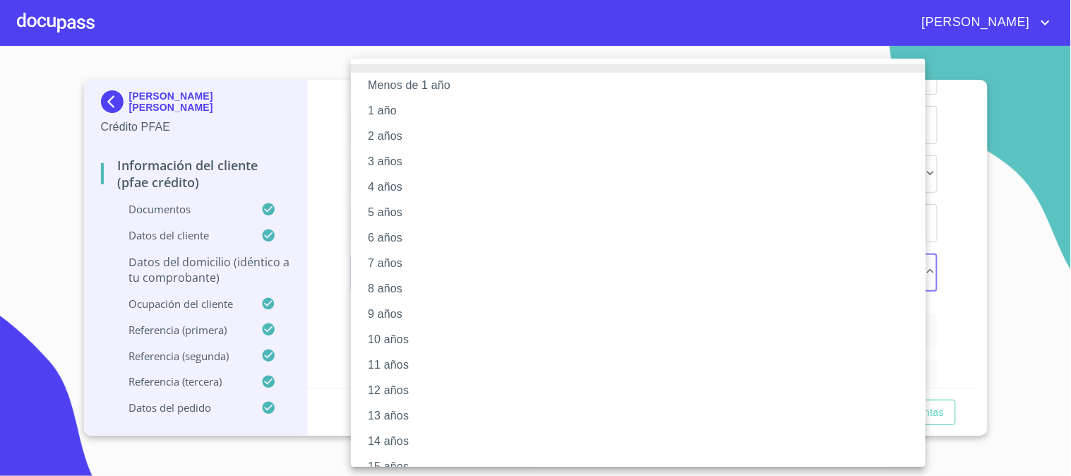
scroll to position [144, 0]
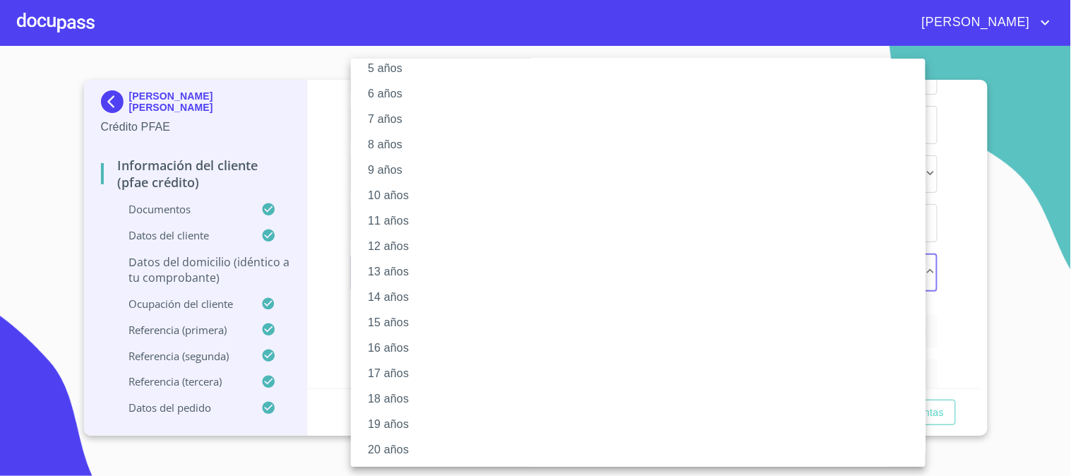
click at [422, 448] on li "20 años" at bounding box center [644, 449] width 587 height 25
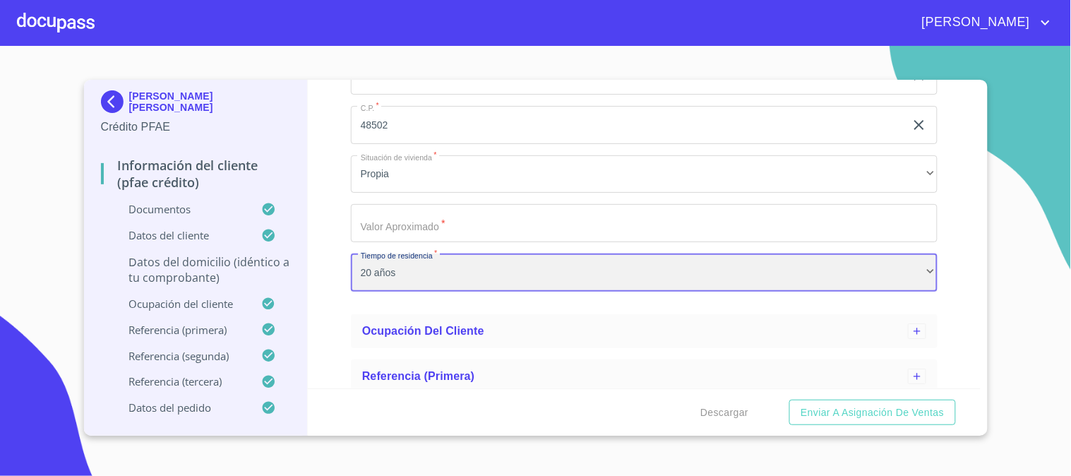
scroll to position [143, 0]
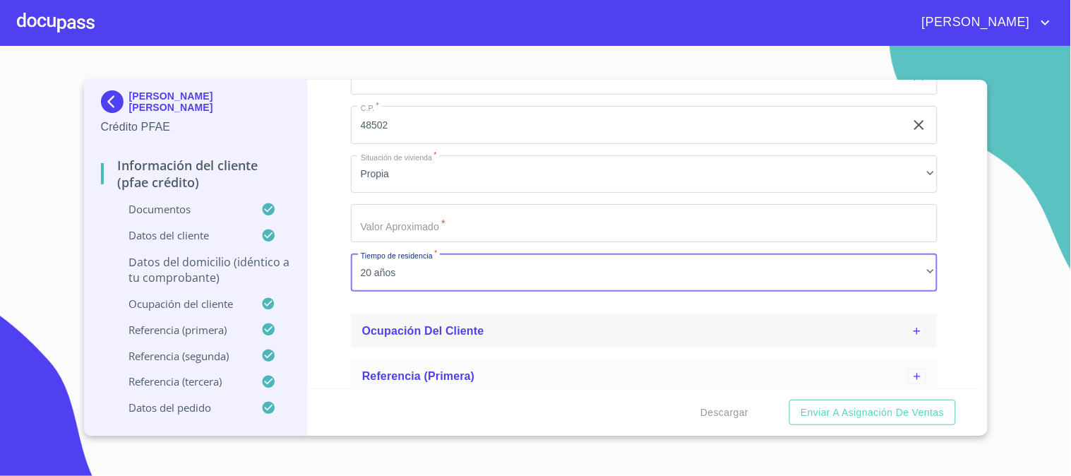
click at [601, 328] on div "Ocupación del Cliente" at bounding box center [635, 331] width 546 height 17
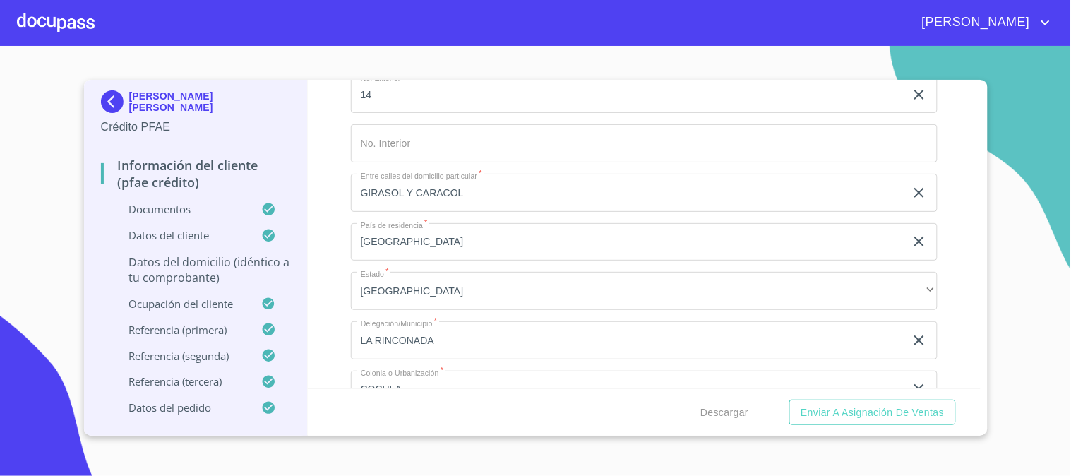
scroll to position [1255, 0]
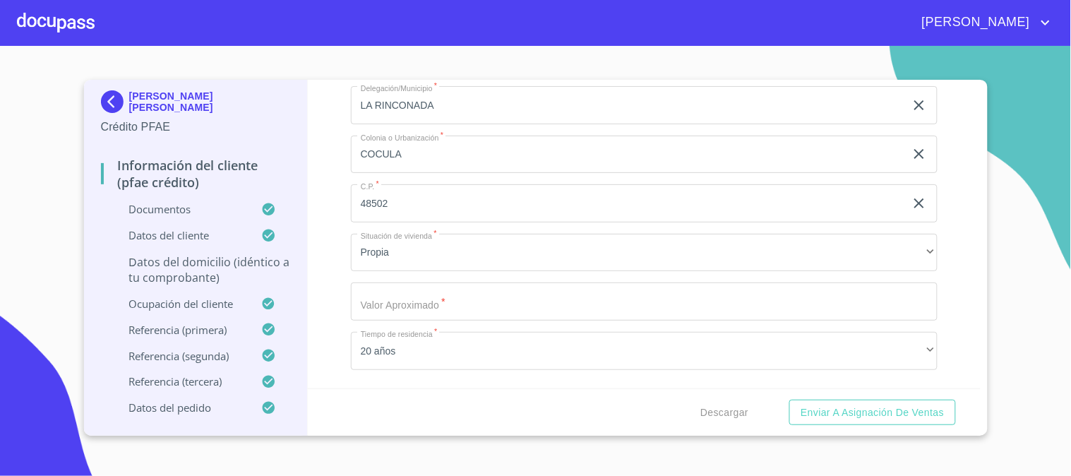
click at [616, 297] on input "Apellido Paterno   *" at bounding box center [644, 301] width 587 height 38
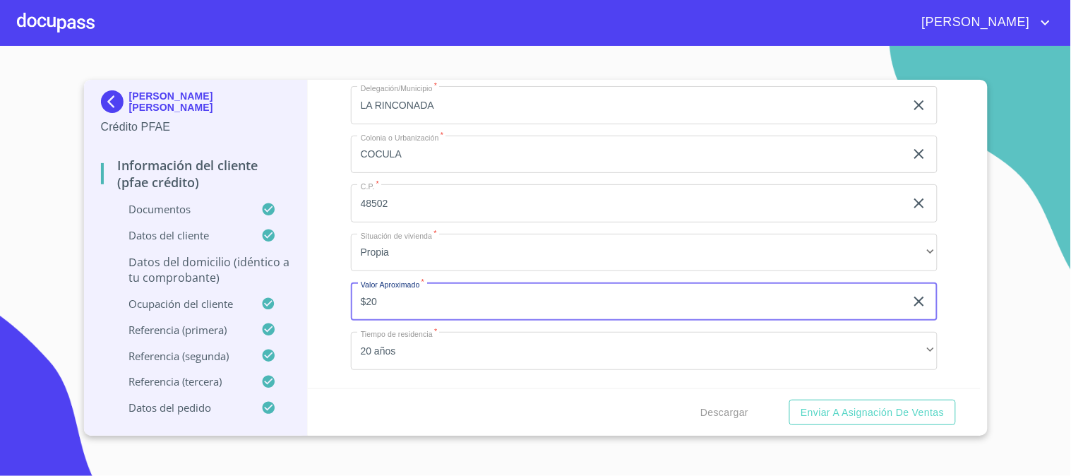
type input "$2"
type input "$2,500,000"
click at [326, 256] on div "Información del cliente (PFAE crédito) Documentos Datos del cliente Apellido [P…" at bounding box center [644, 234] width 673 height 309
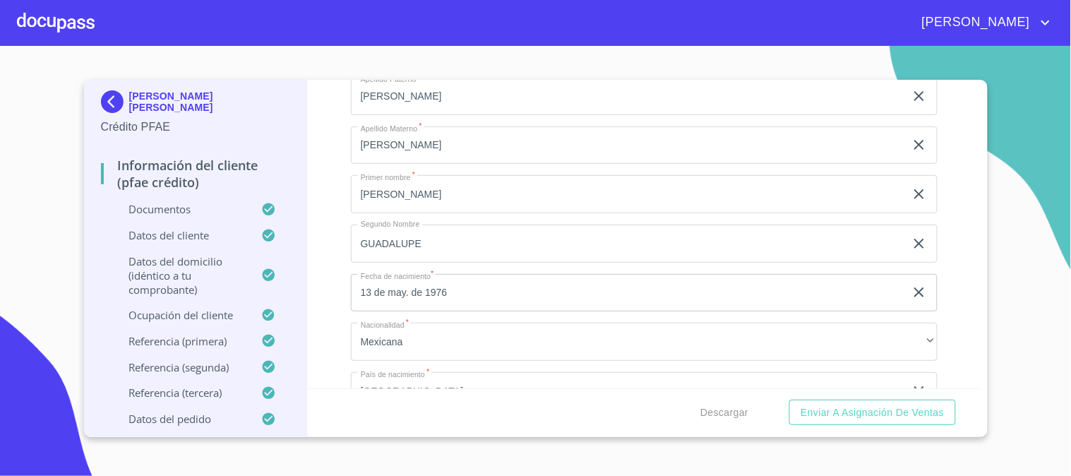
scroll to position [0, 0]
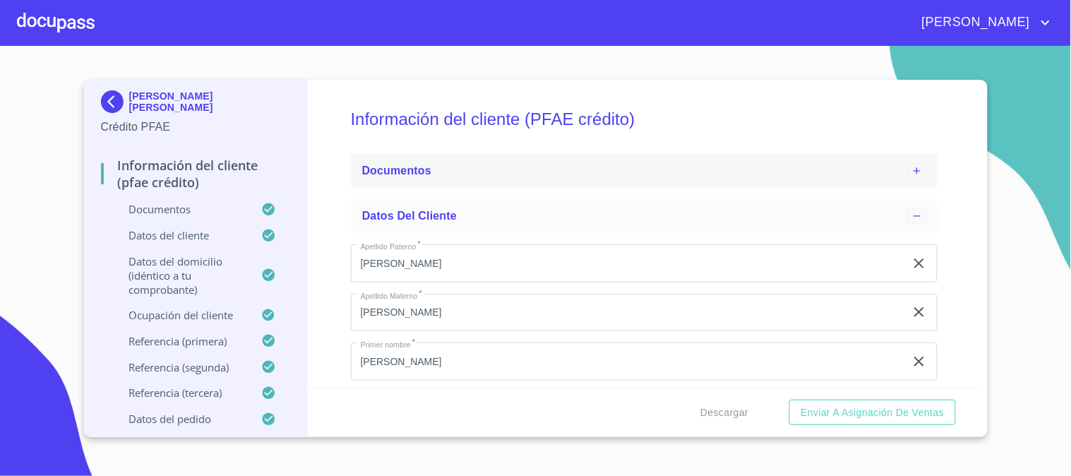
click at [513, 174] on div "Documentos" at bounding box center [635, 170] width 546 height 17
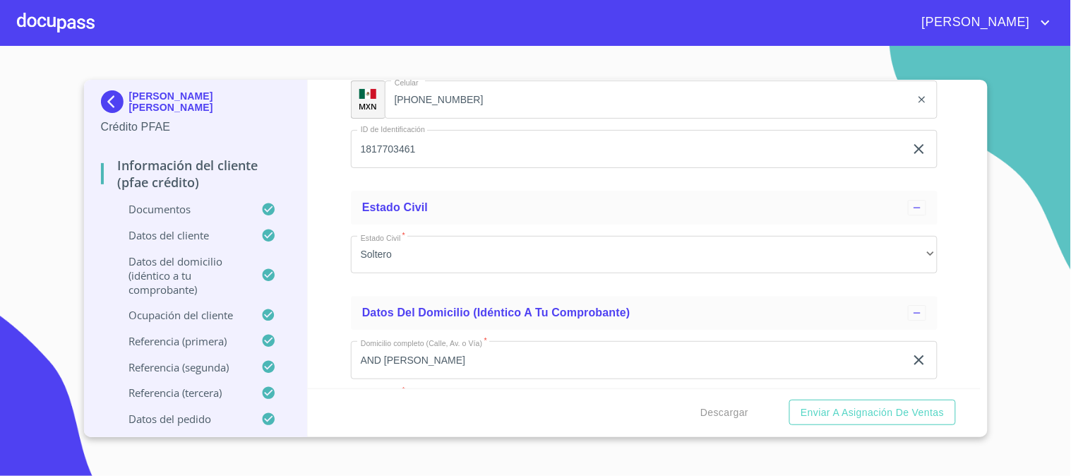
scroll to position [5257, 0]
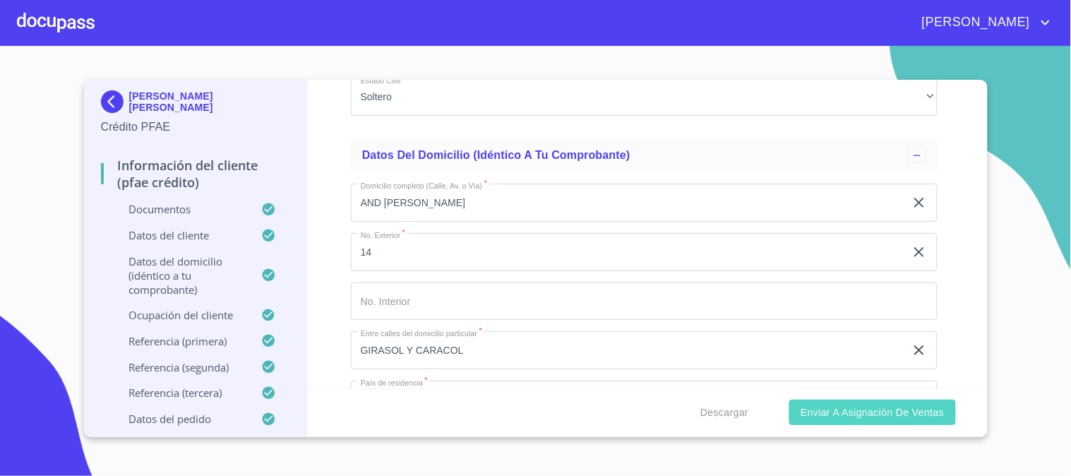
click at [900, 417] on span "Enviar a Asignación de Ventas" at bounding box center [872, 413] width 143 height 18
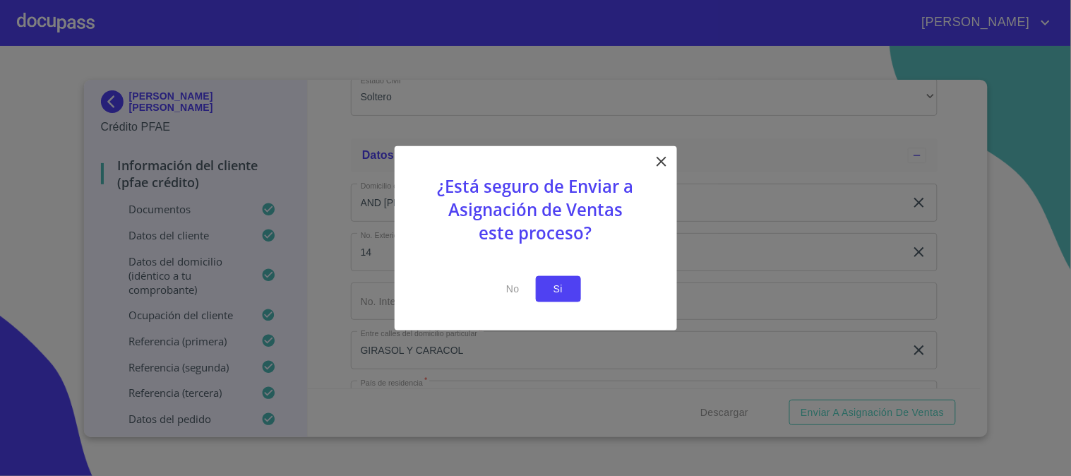
click at [565, 287] on span "Si" at bounding box center [558, 289] width 23 height 18
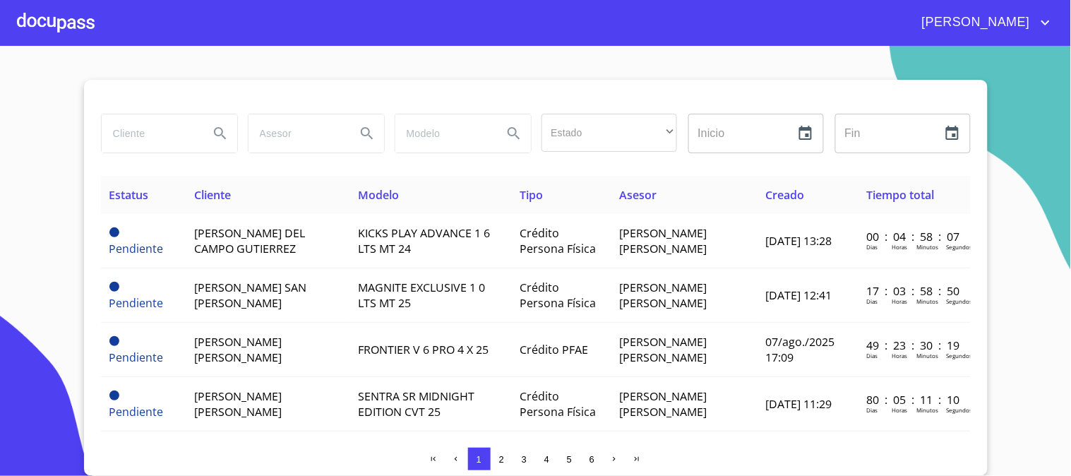
click at [36, 16] on div at bounding box center [56, 22] width 78 height 45
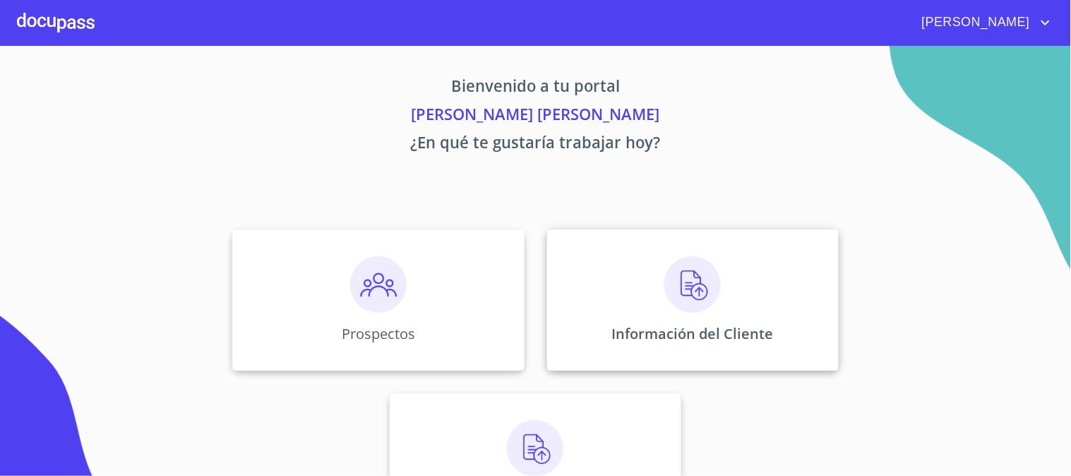
click at [703, 294] on img at bounding box center [693, 284] width 56 height 56
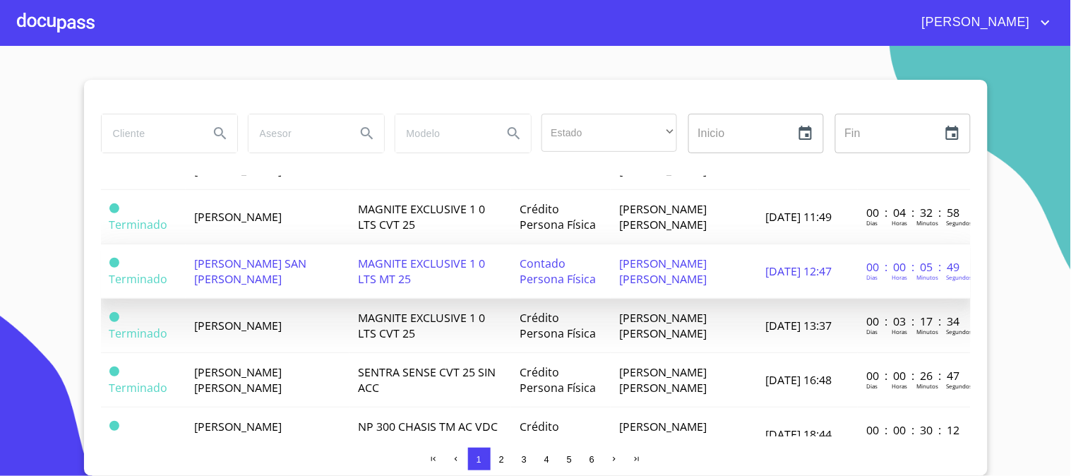
scroll to position [785, 0]
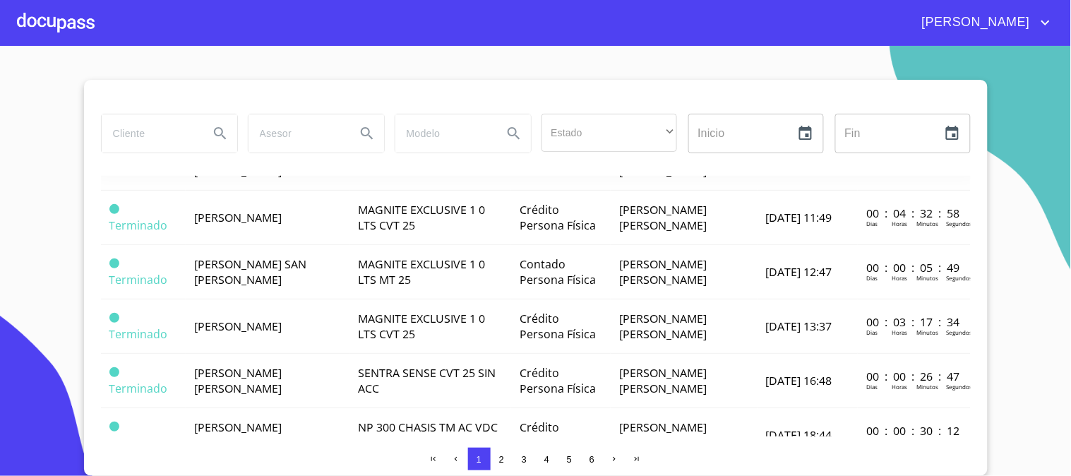
click at [350, 136] on td "[PERSON_NAME] [PERSON_NAME]" at bounding box center [268, 109] width 164 height 54
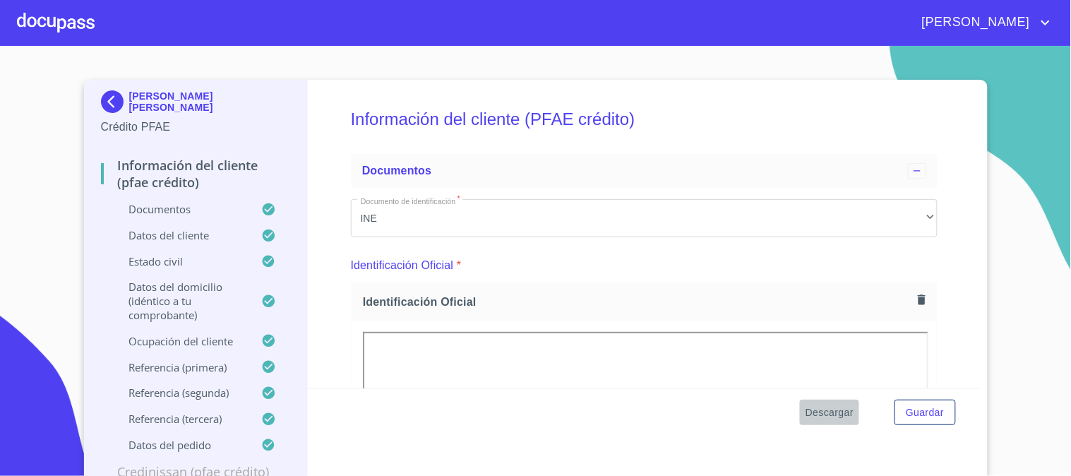
click at [823, 413] on span "Descargar" at bounding box center [830, 413] width 48 height 18
